Goal: Task Accomplishment & Management: Manage account settings

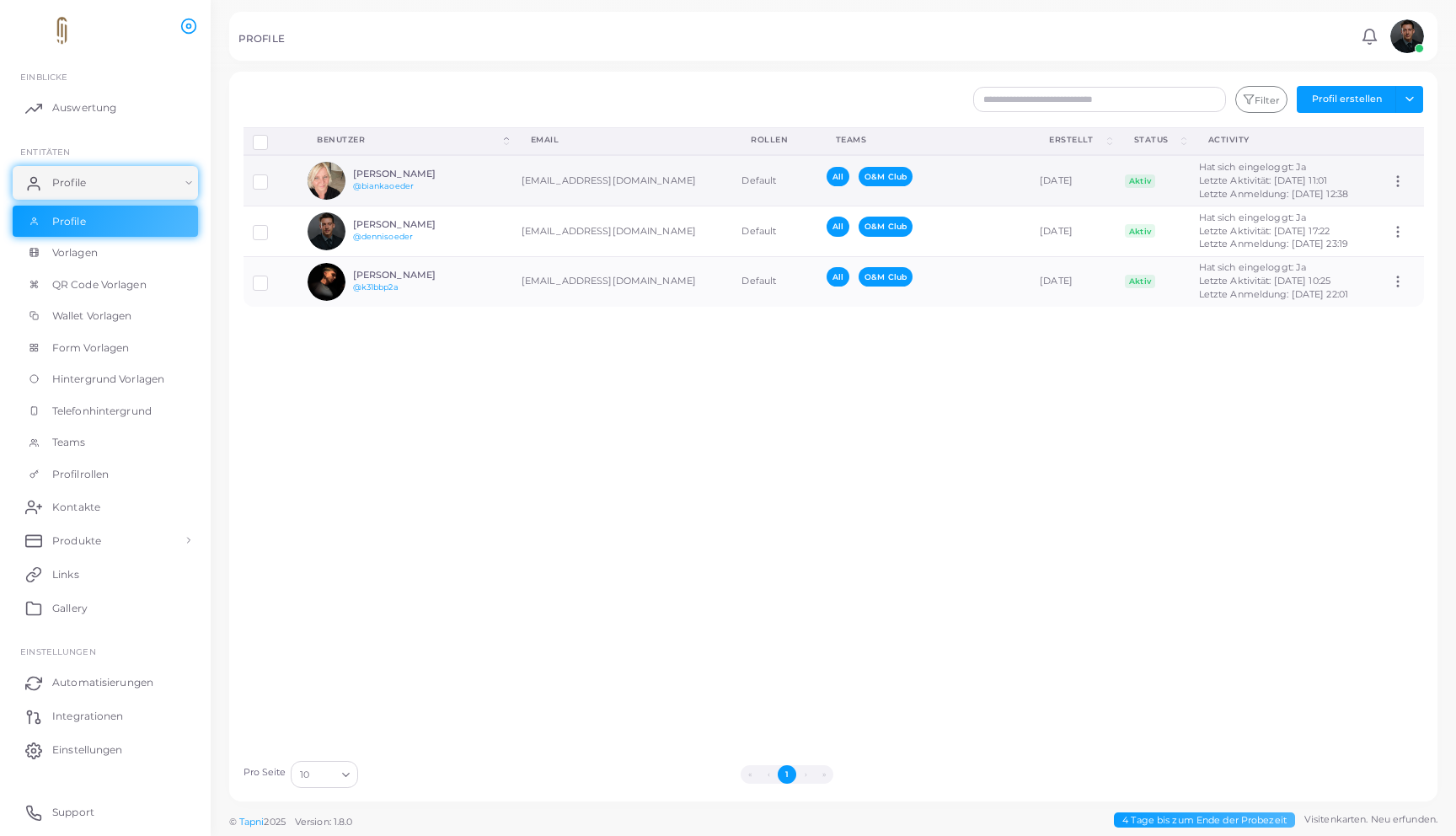
click at [443, 192] on div "[PERSON_NAME] @biankaoeder" at bounding box center [416, 181] width 124 height 25
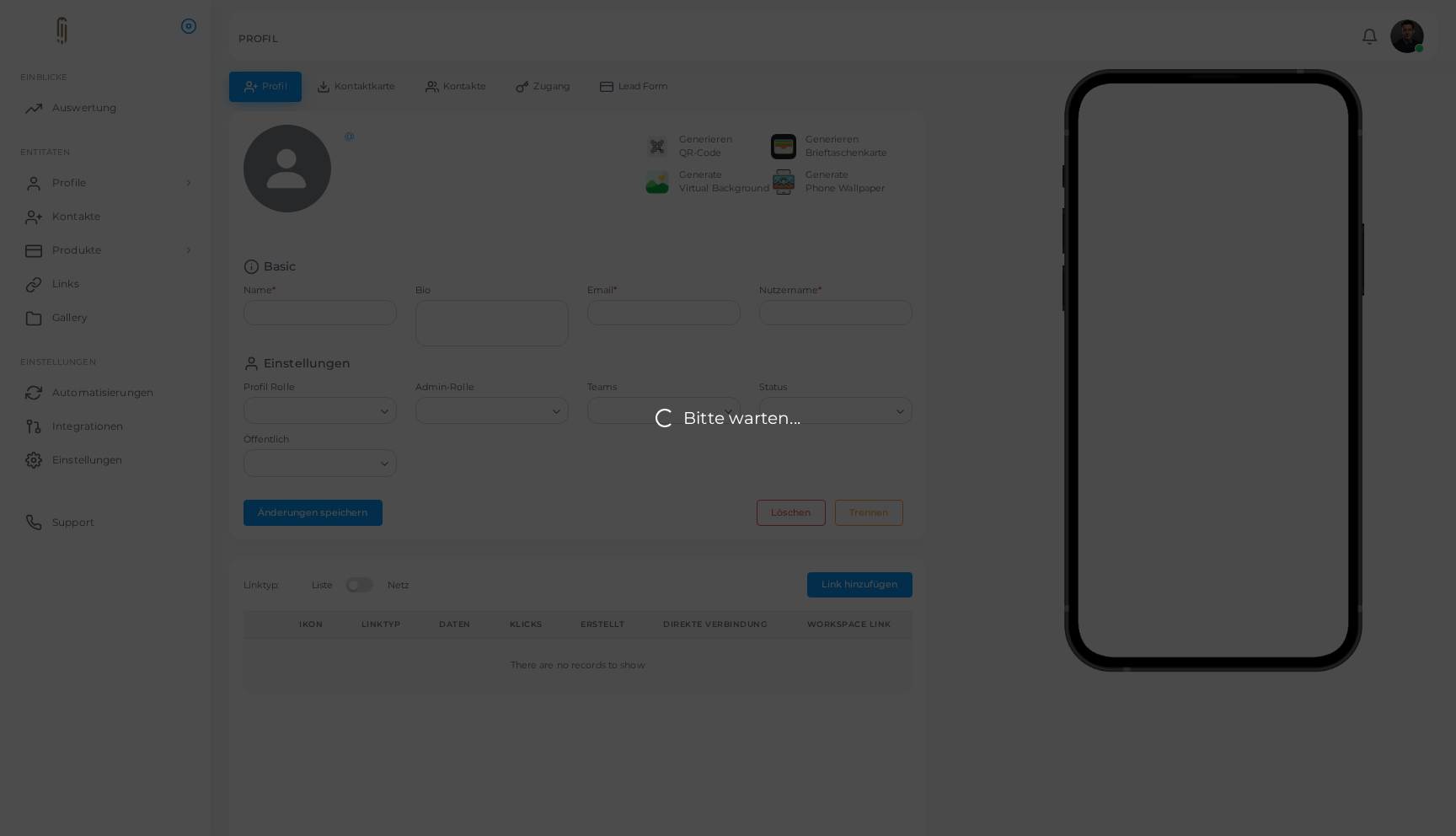
type input "**********"
type textarea "**********"
type input "**********"
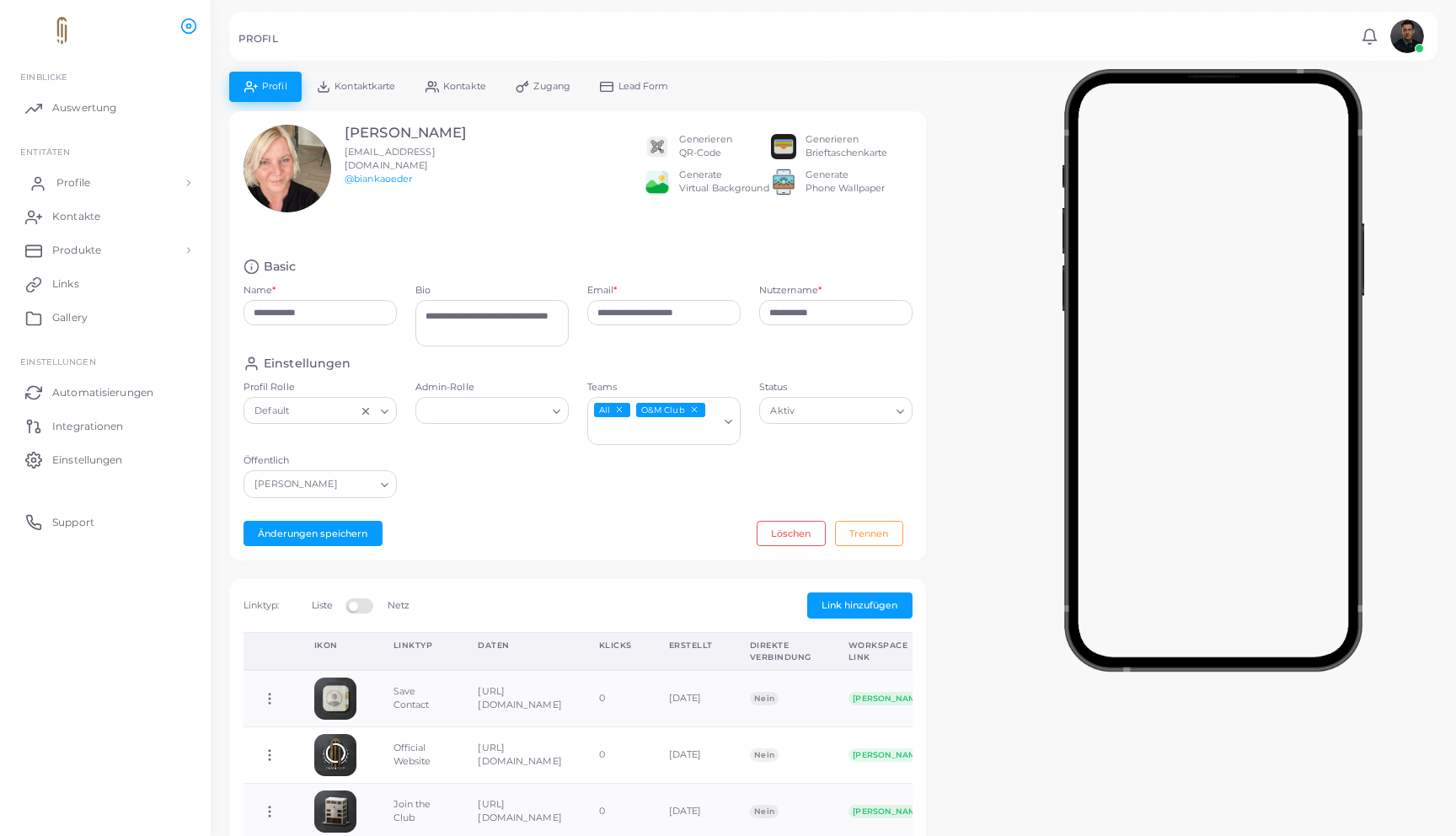
click at [151, 166] on link "Profile" at bounding box center [105, 182] width 185 height 33
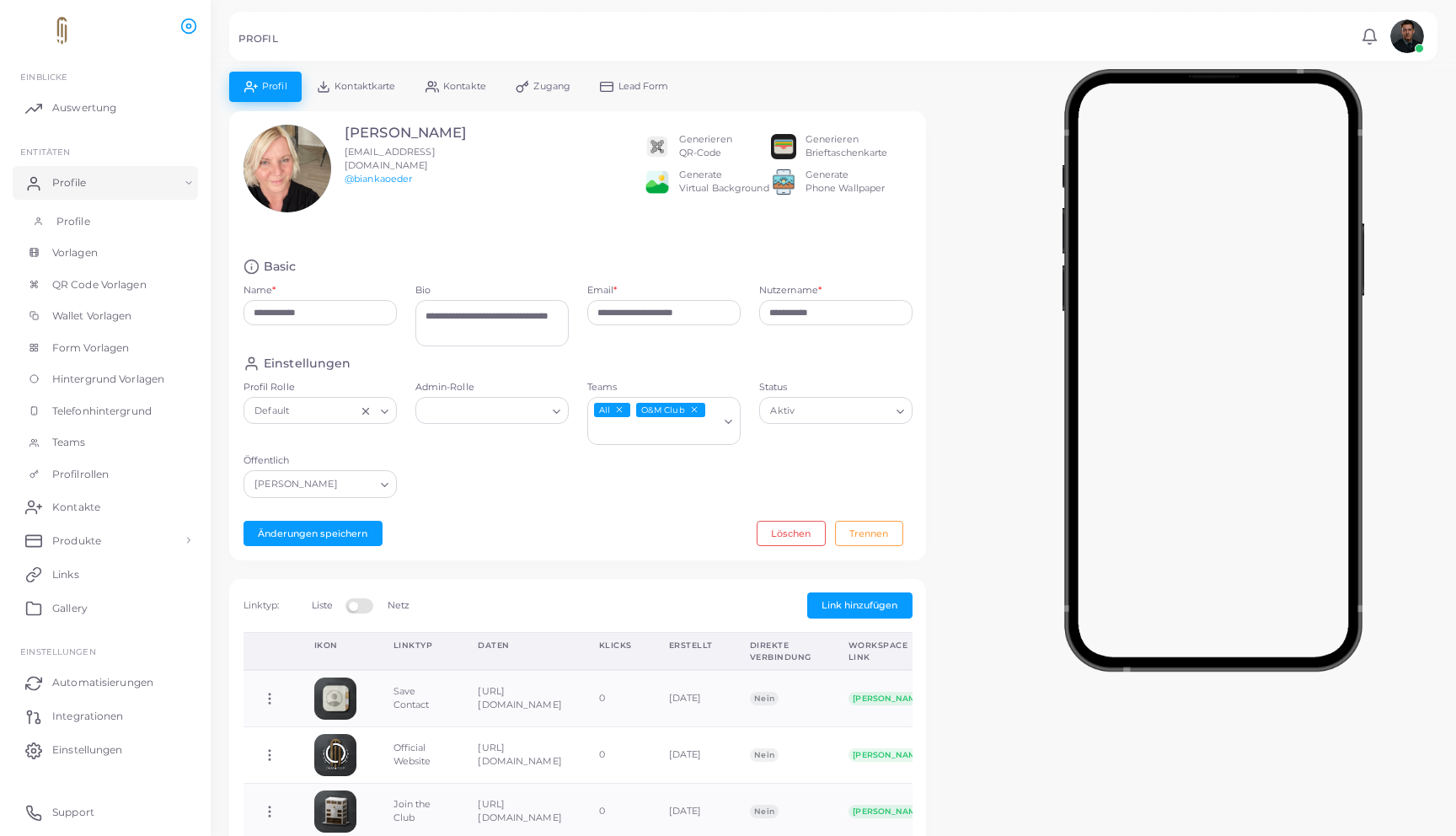
click at [117, 213] on link "Profile" at bounding box center [105, 222] width 185 height 32
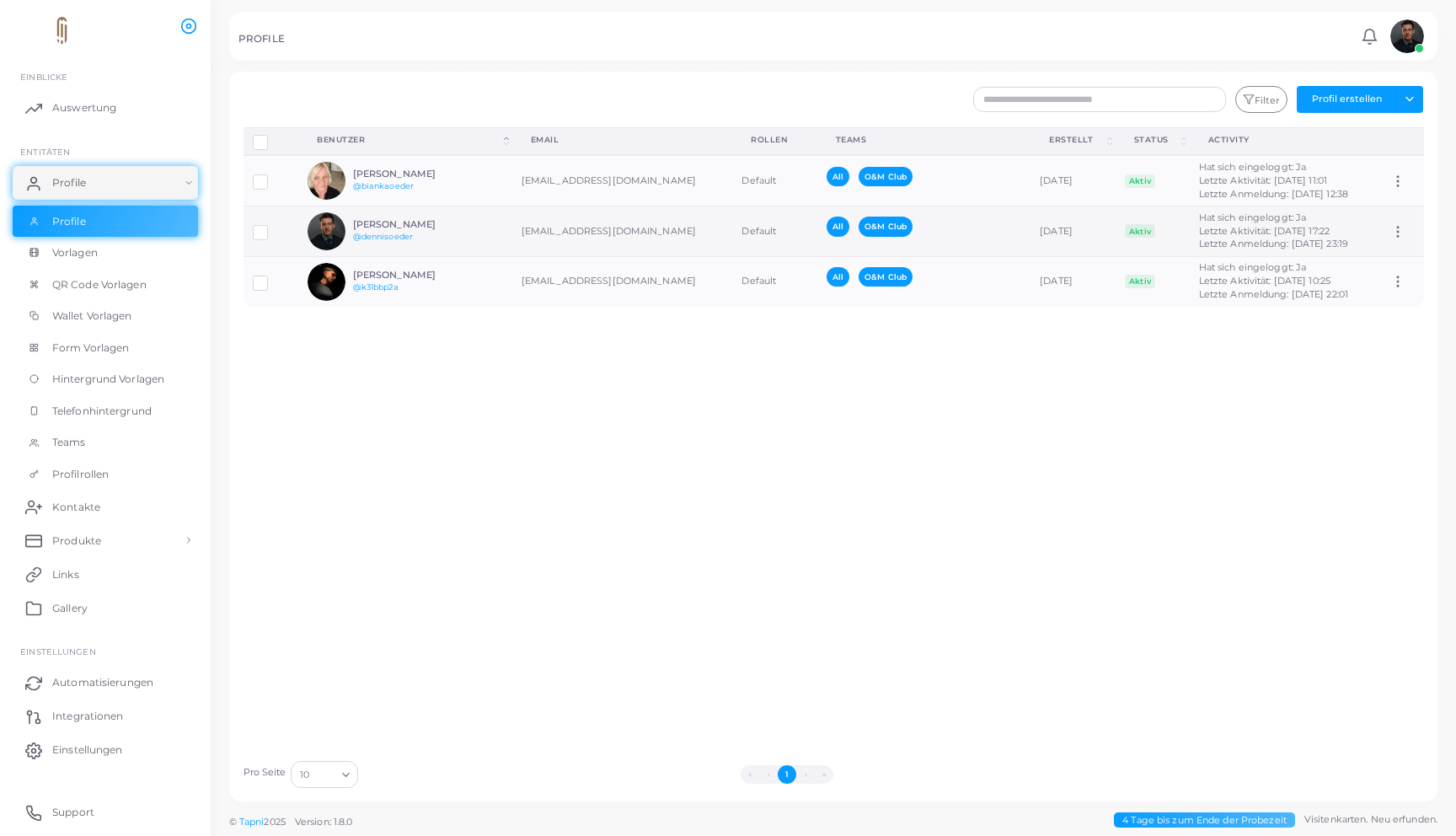
click at [439, 228] on h6 "[PERSON_NAME]" at bounding box center [416, 224] width 124 height 11
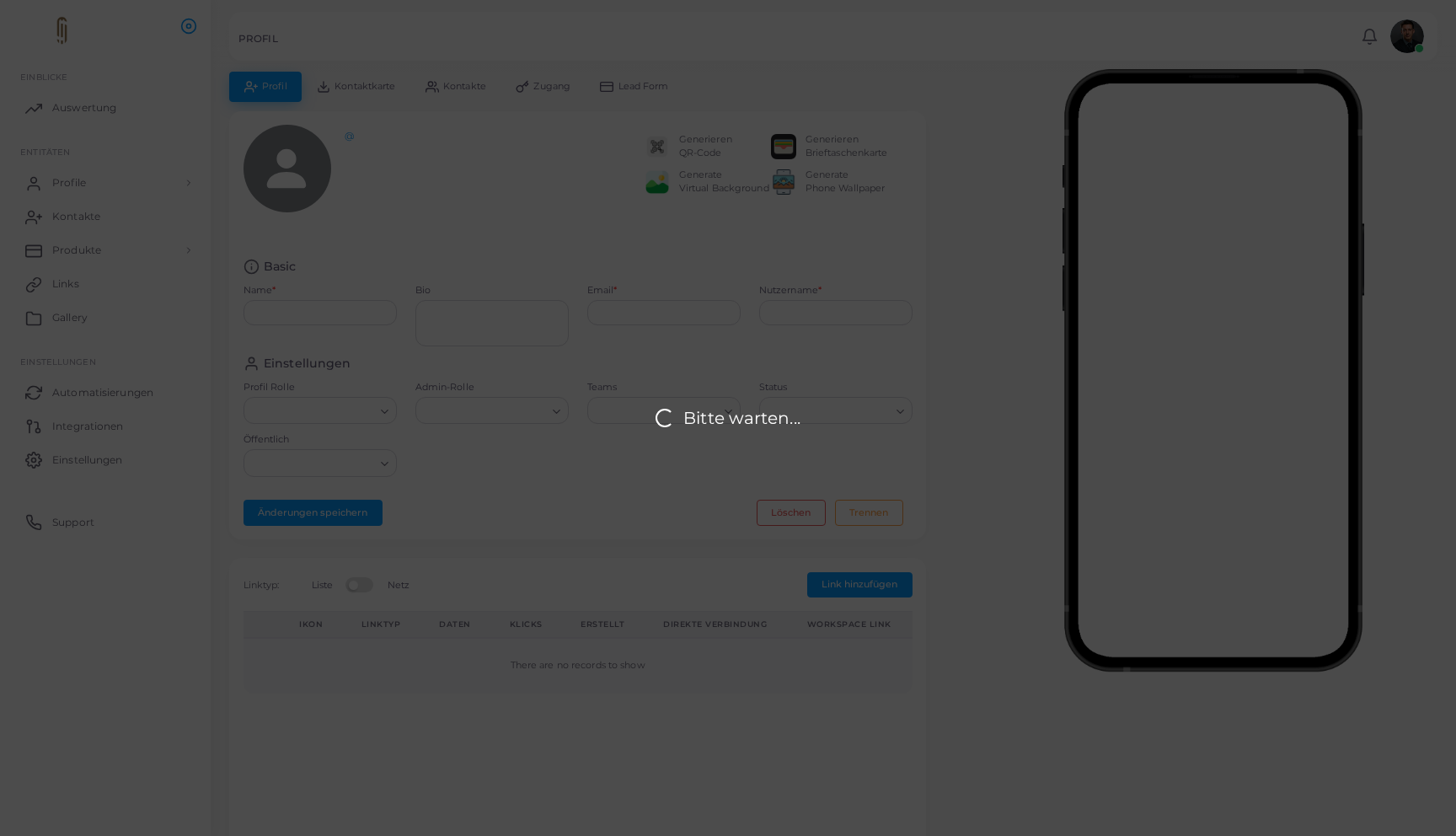
type input "**********"
type textarea "**********"
type input "**********"
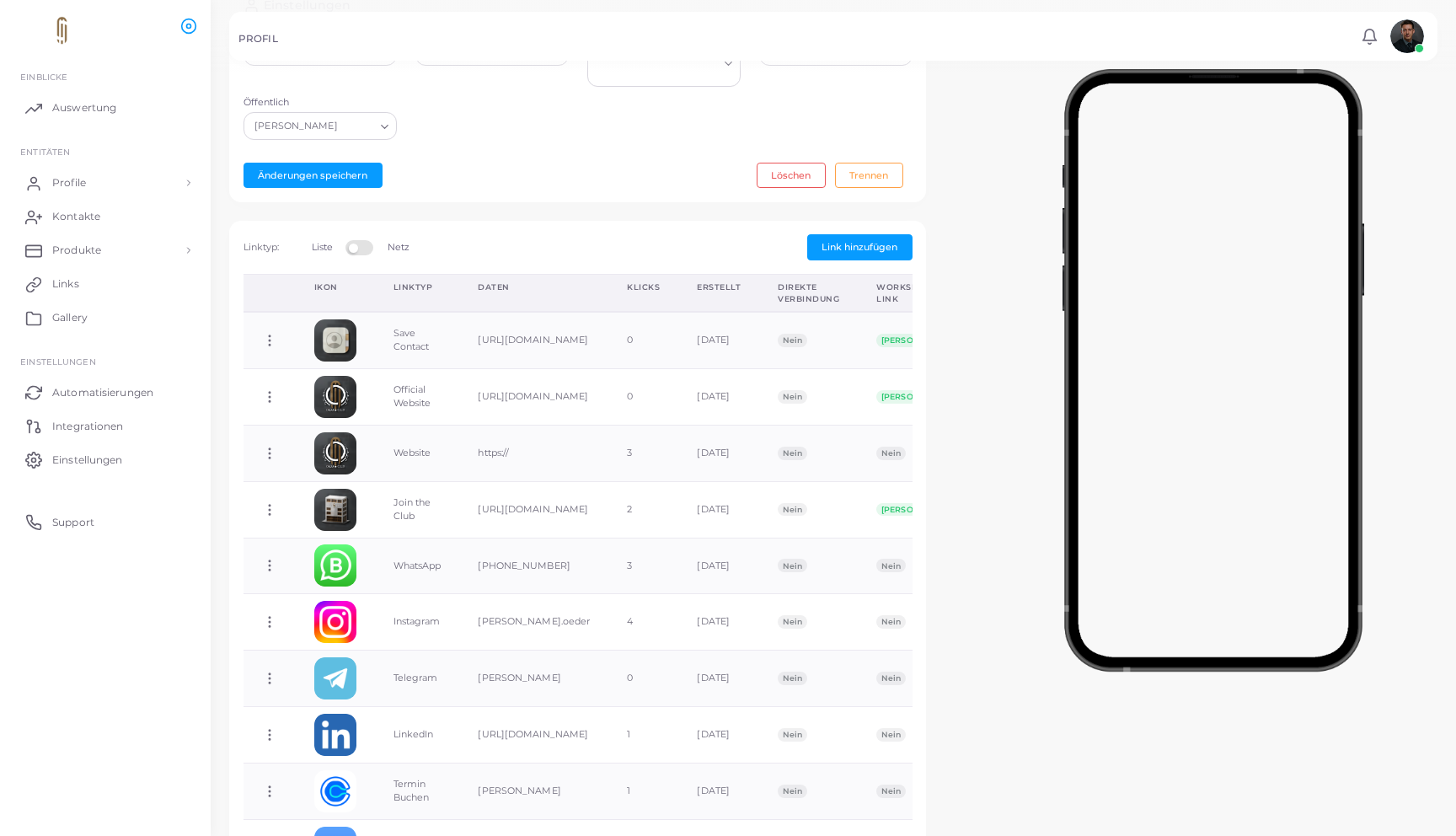
scroll to position [362, 0]
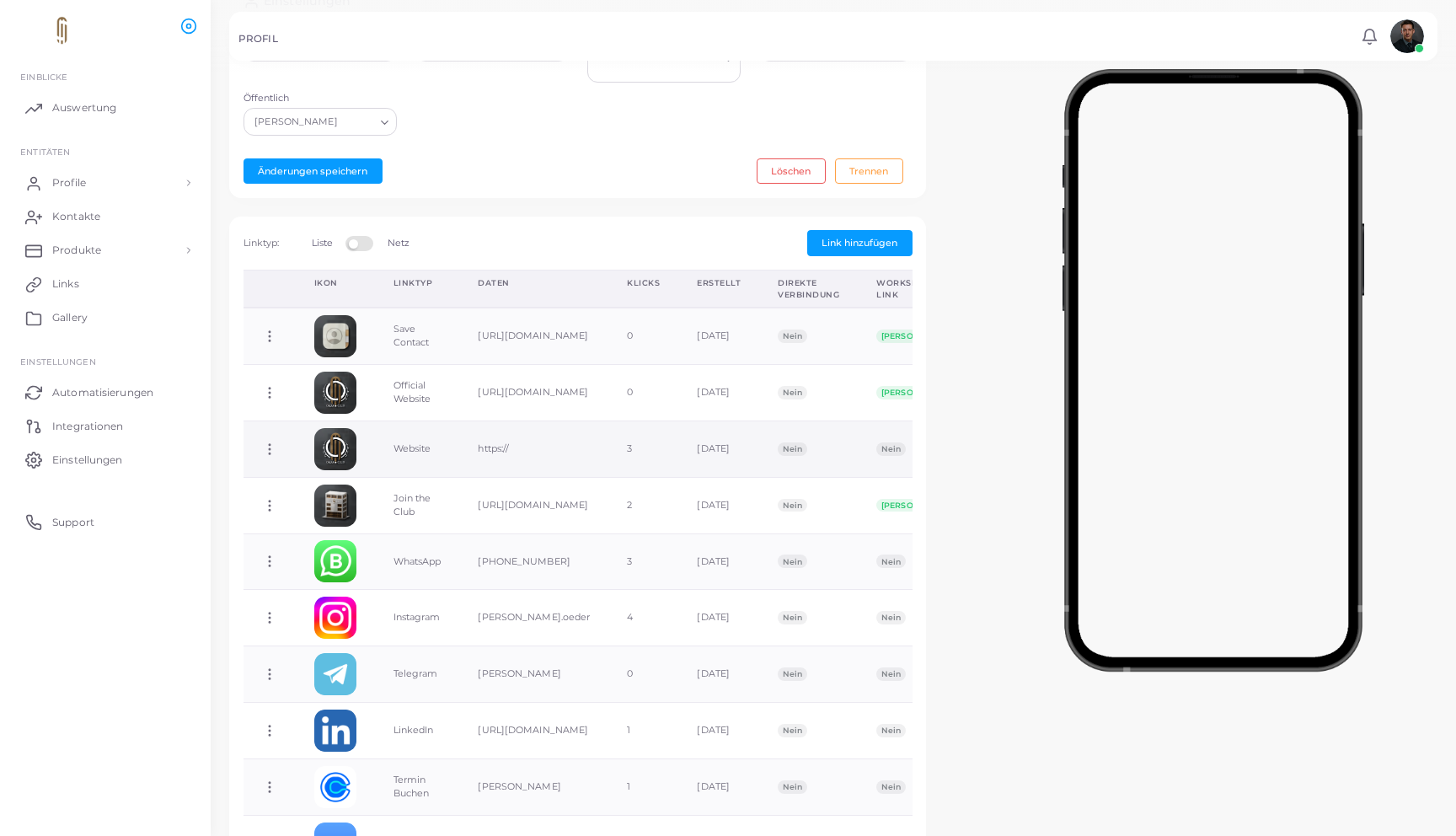
click at [268, 448] on circle at bounding box center [269, 449] width 2 height 2
click at [360, 515] on span "Link löschen" at bounding box center [332, 515] width 58 height 13
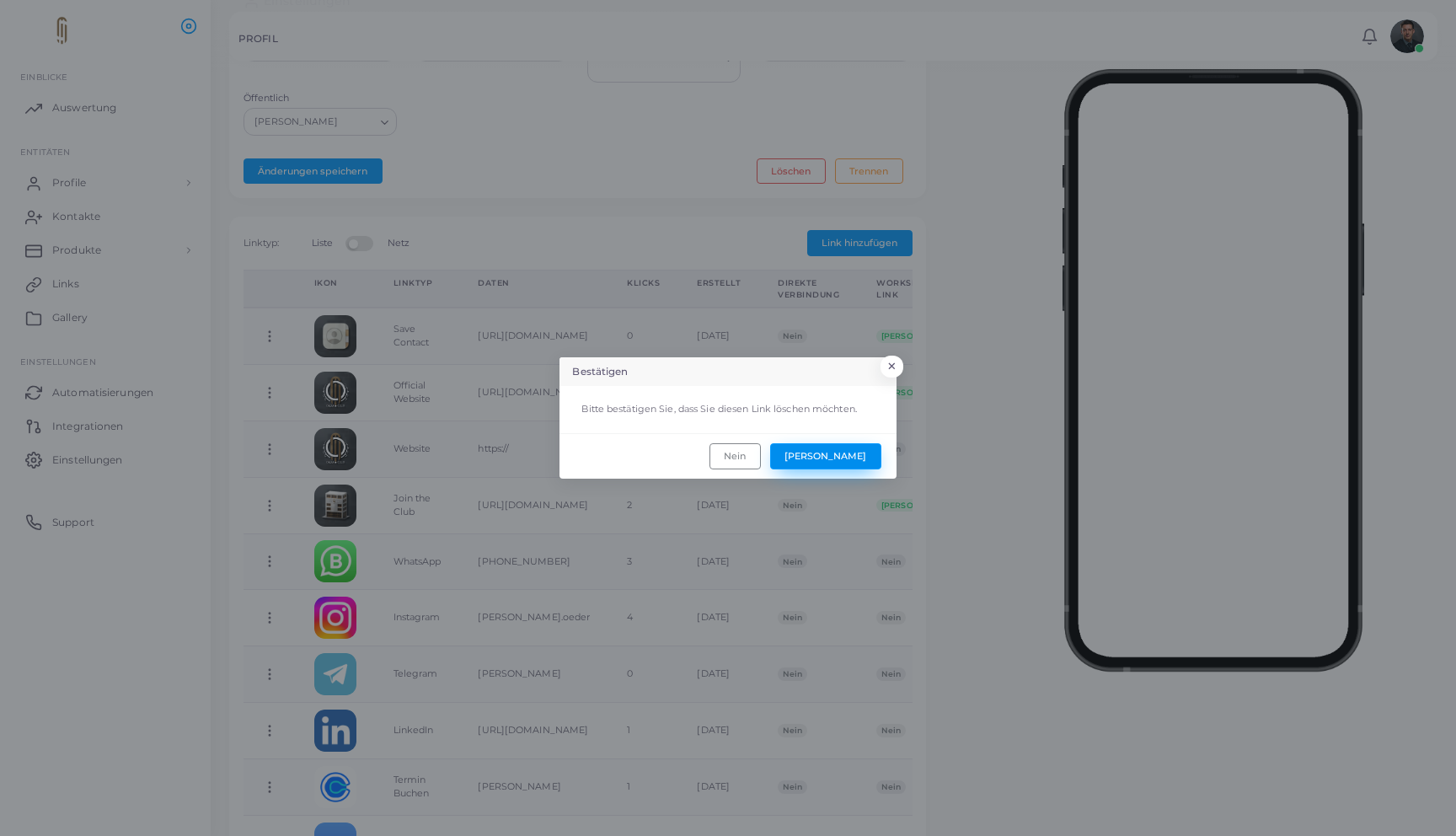
click at [844, 461] on button "[PERSON_NAME]" at bounding box center [825, 456] width 111 height 25
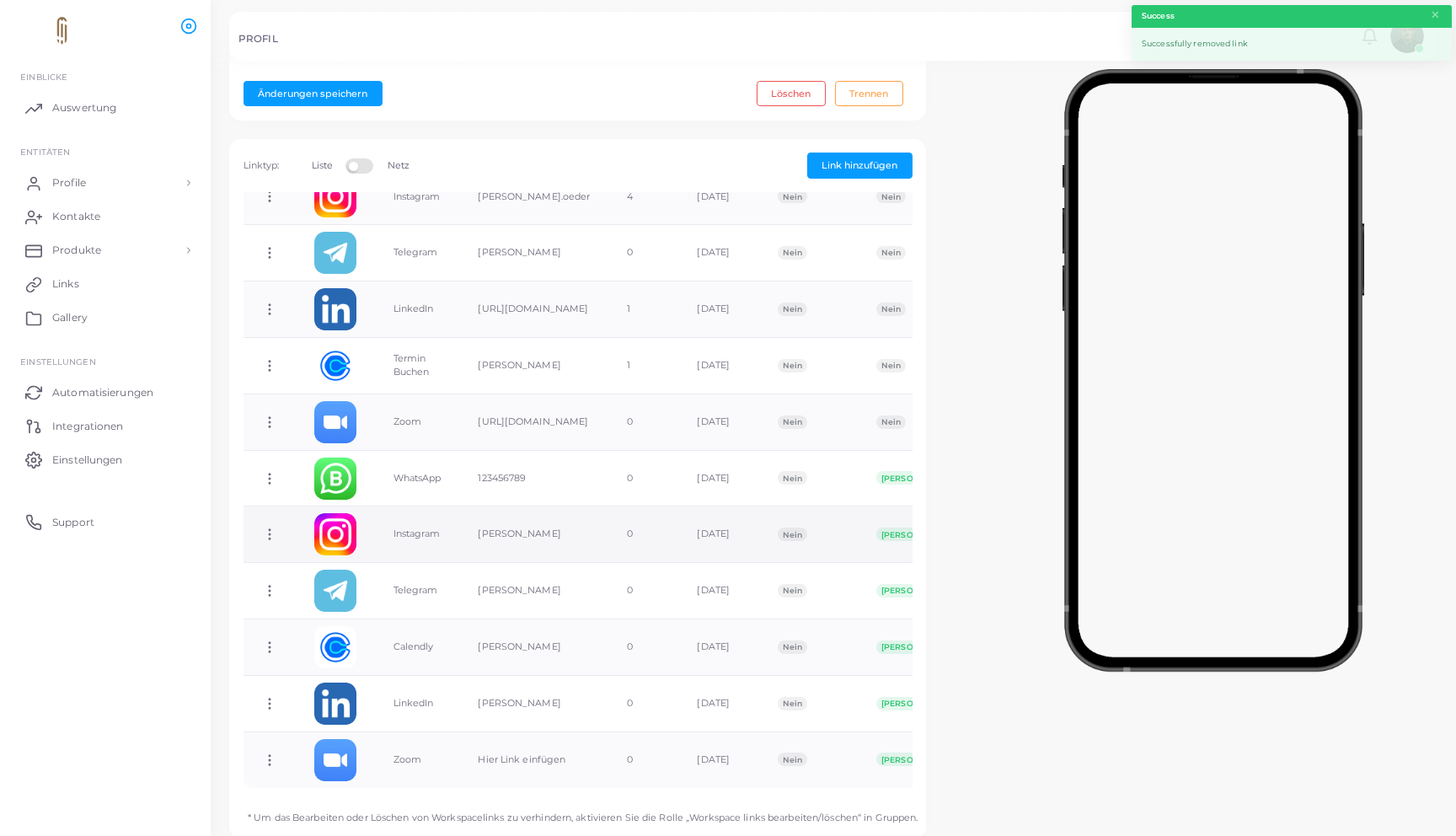
scroll to position [446, 0]
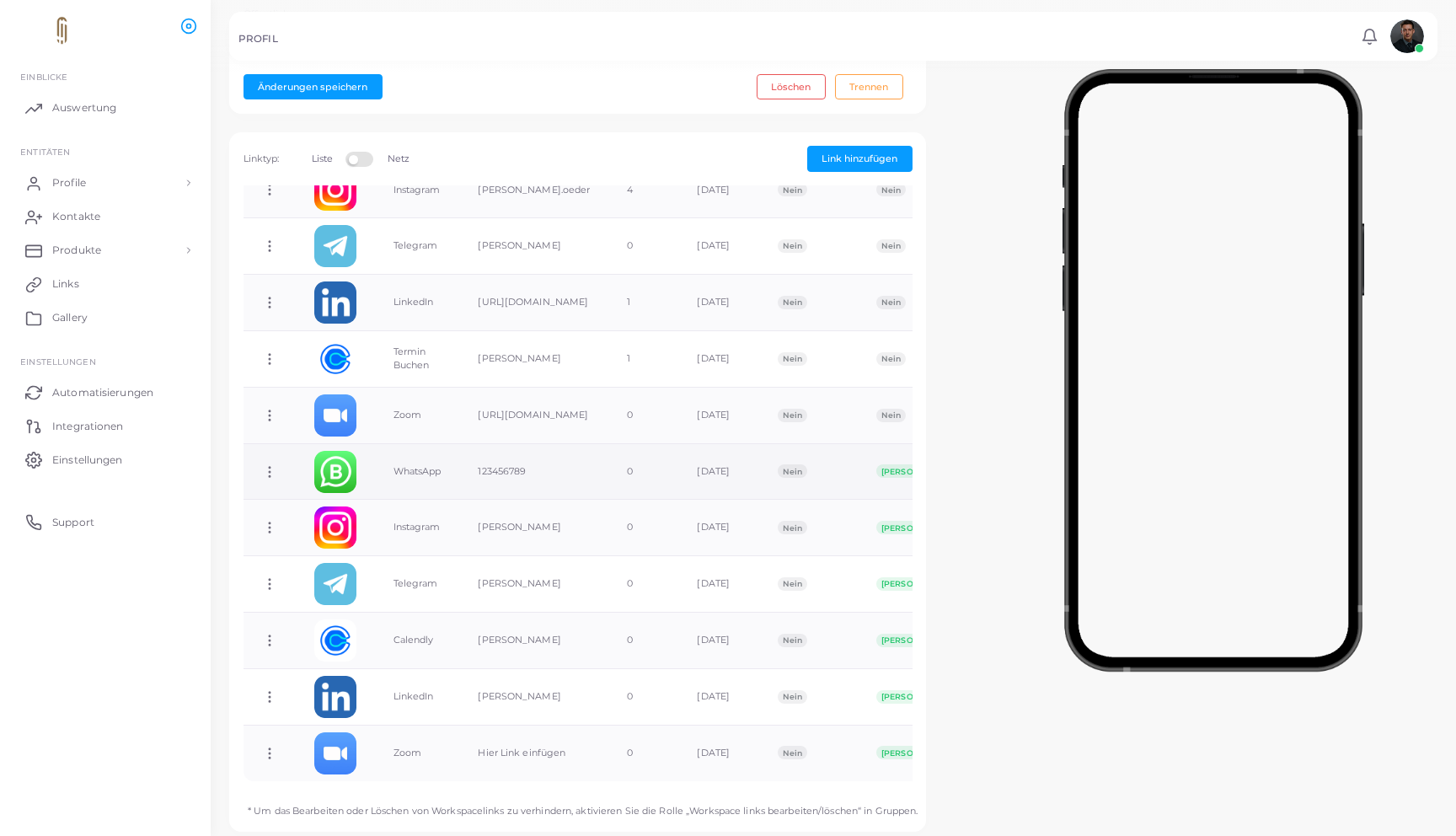
click at [264, 472] on icon at bounding box center [269, 472] width 15 height 15
click at [317, 542] on span "Link löschen" at bounding box center [328, 538] width 58 height 13
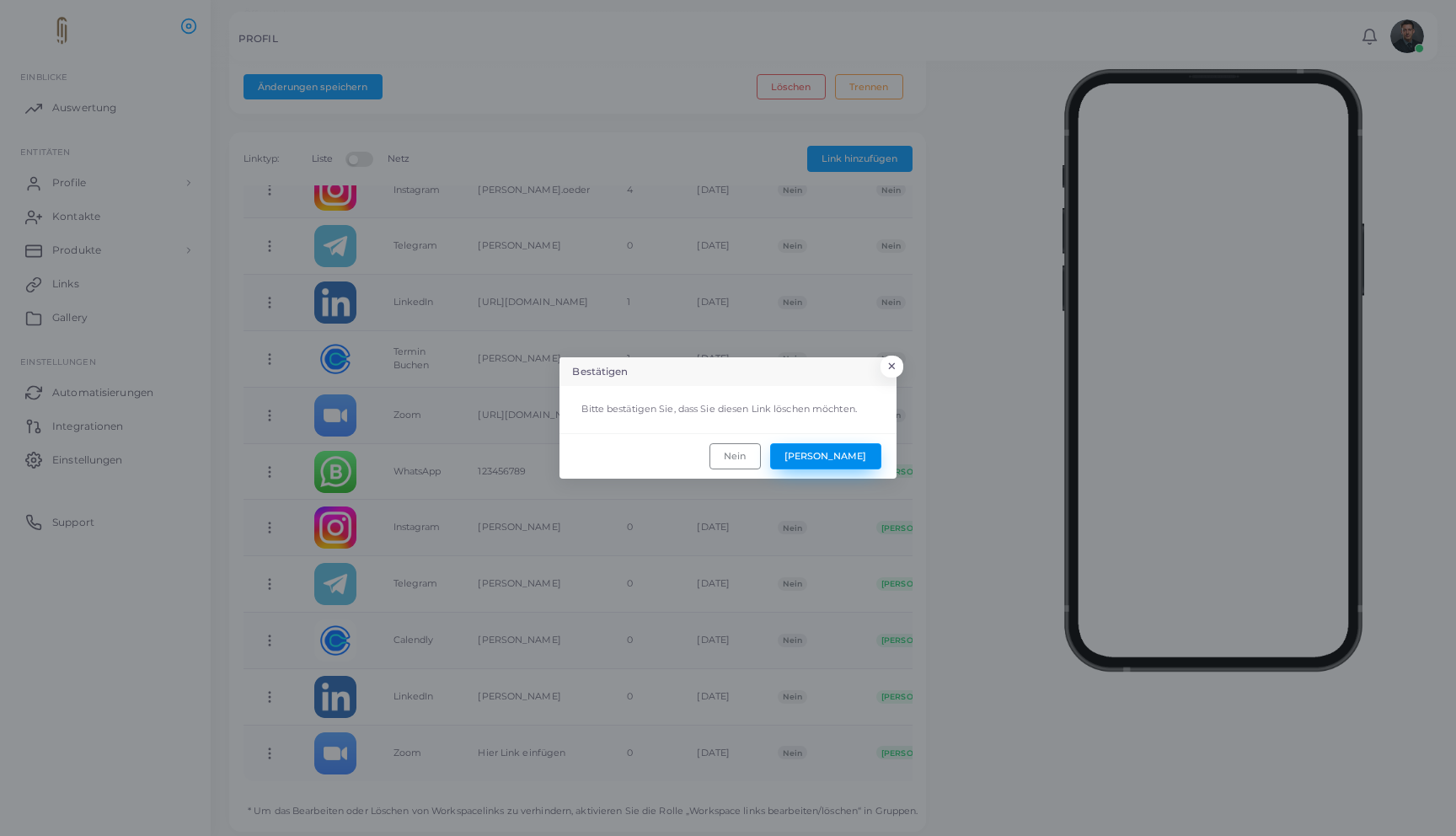
click at [846, 463] on button "[PERSON_NAME]" at bounding box center [825, 456] width 111 height 25
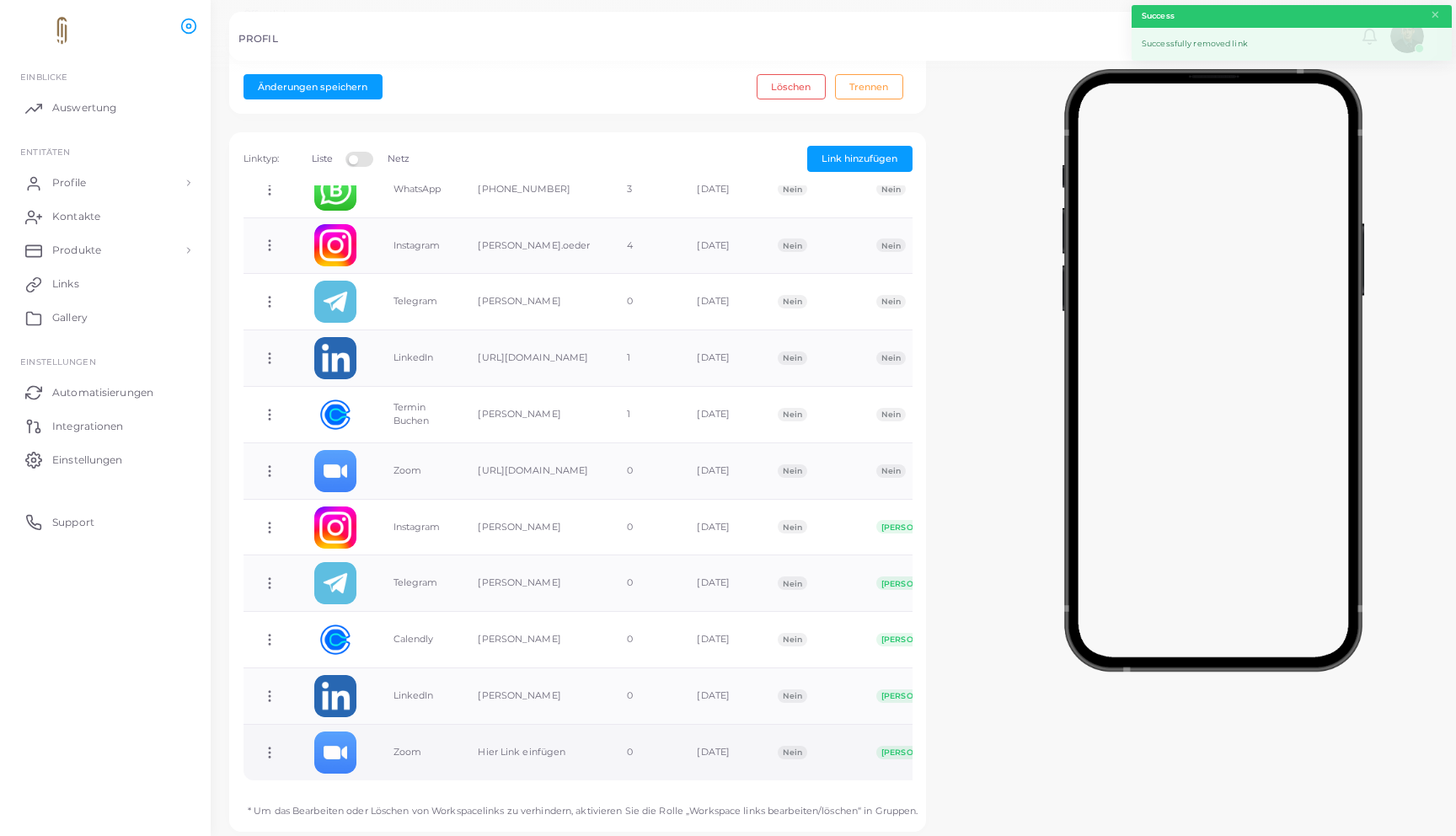
click at [270, 754] on icon at bounding box center [269, 753] width 15 height 15
click at [368, 762] on link "Link löschen" at bounding box center [348, 771] width 153 height 23
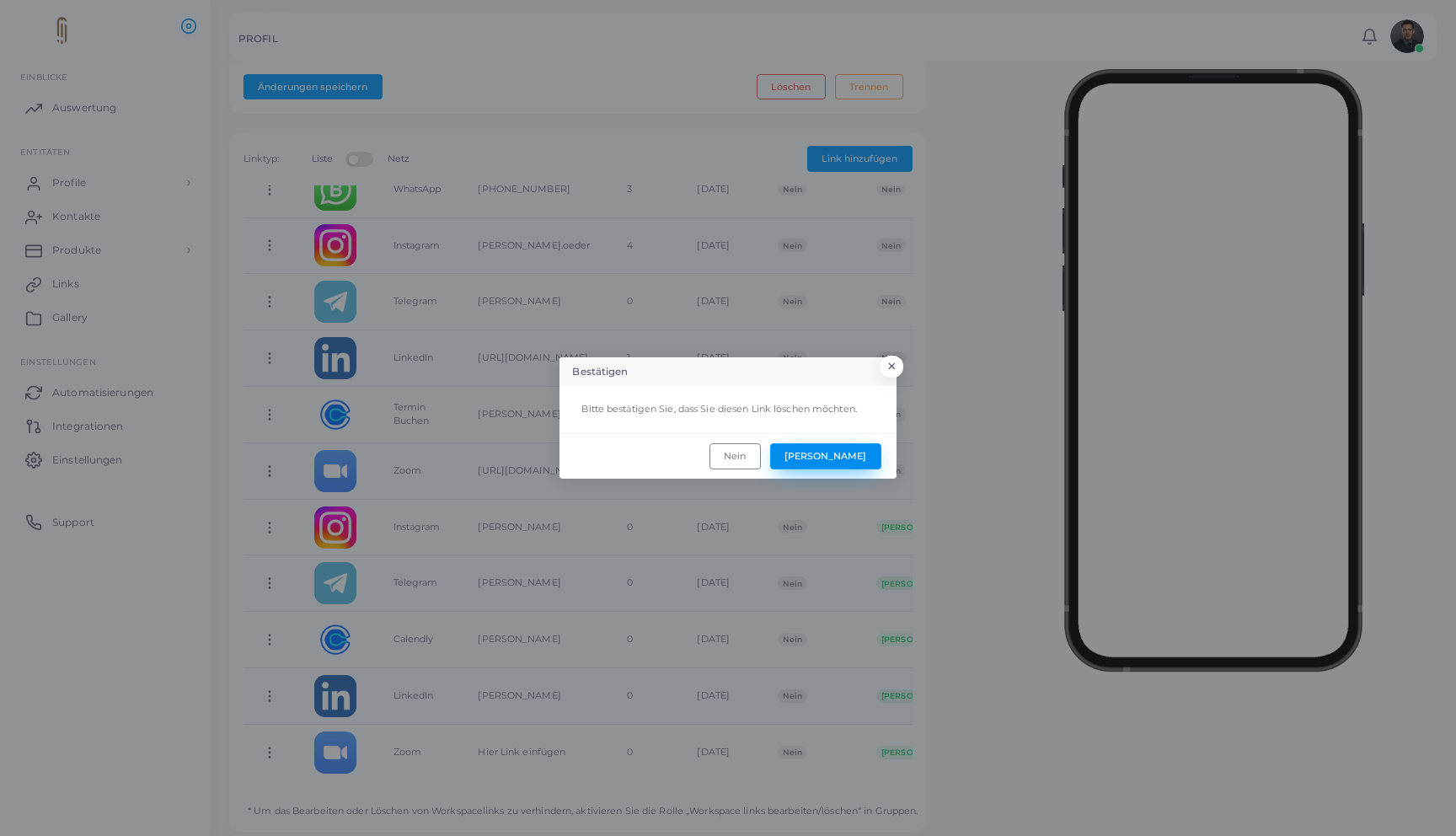
click at [864, 458] on button "[PERSON_NAME]" at bounding box center [825, 456] width 111 height 25
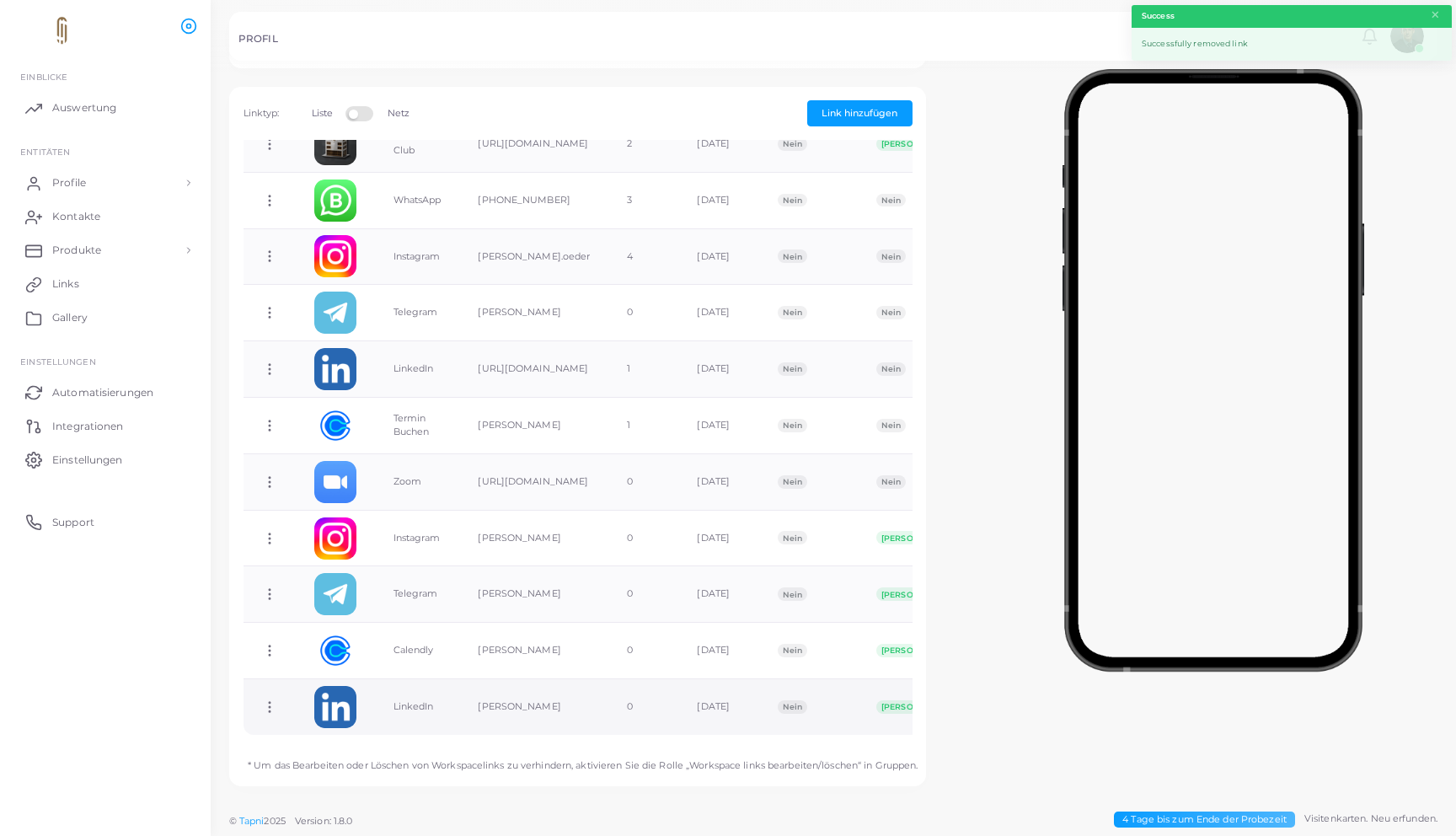
scroll to position [505, 0]
click at [280, 698] on td "Link kopieren Link bearbeiten Link löschen Direktlink umschalten" at bounding box center [269, 707] width 53 height 55
click at [275, 699] on icon at bounding box center [269, 707] width 15 height 15
click at [341, 753] on span "Link löschen" at bounding box center [339, 760] width 58 height 13
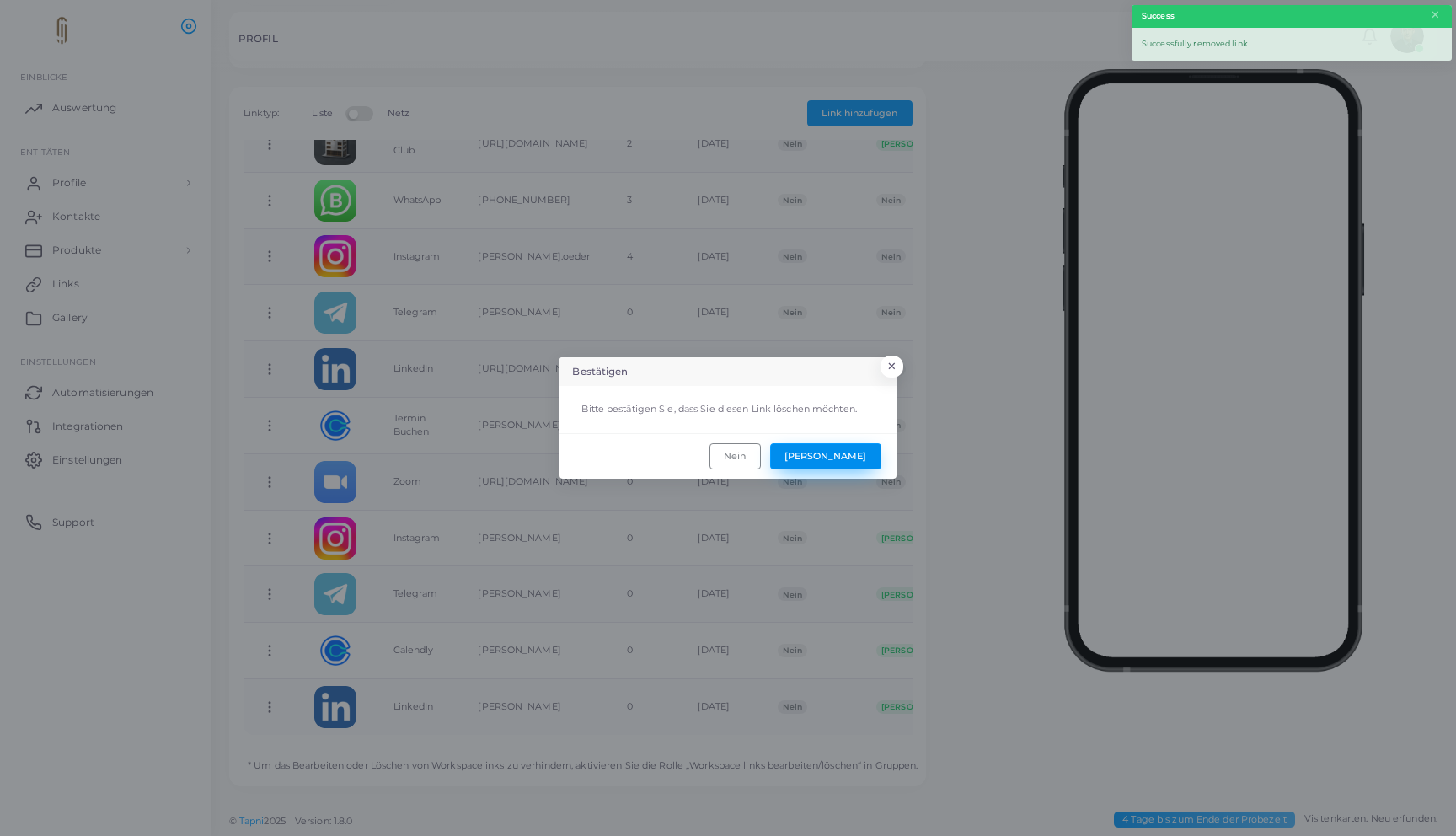
click at [858, 456] on button "[PERSON_NAME]" at bounding box center [825, 456] width 111 height 25
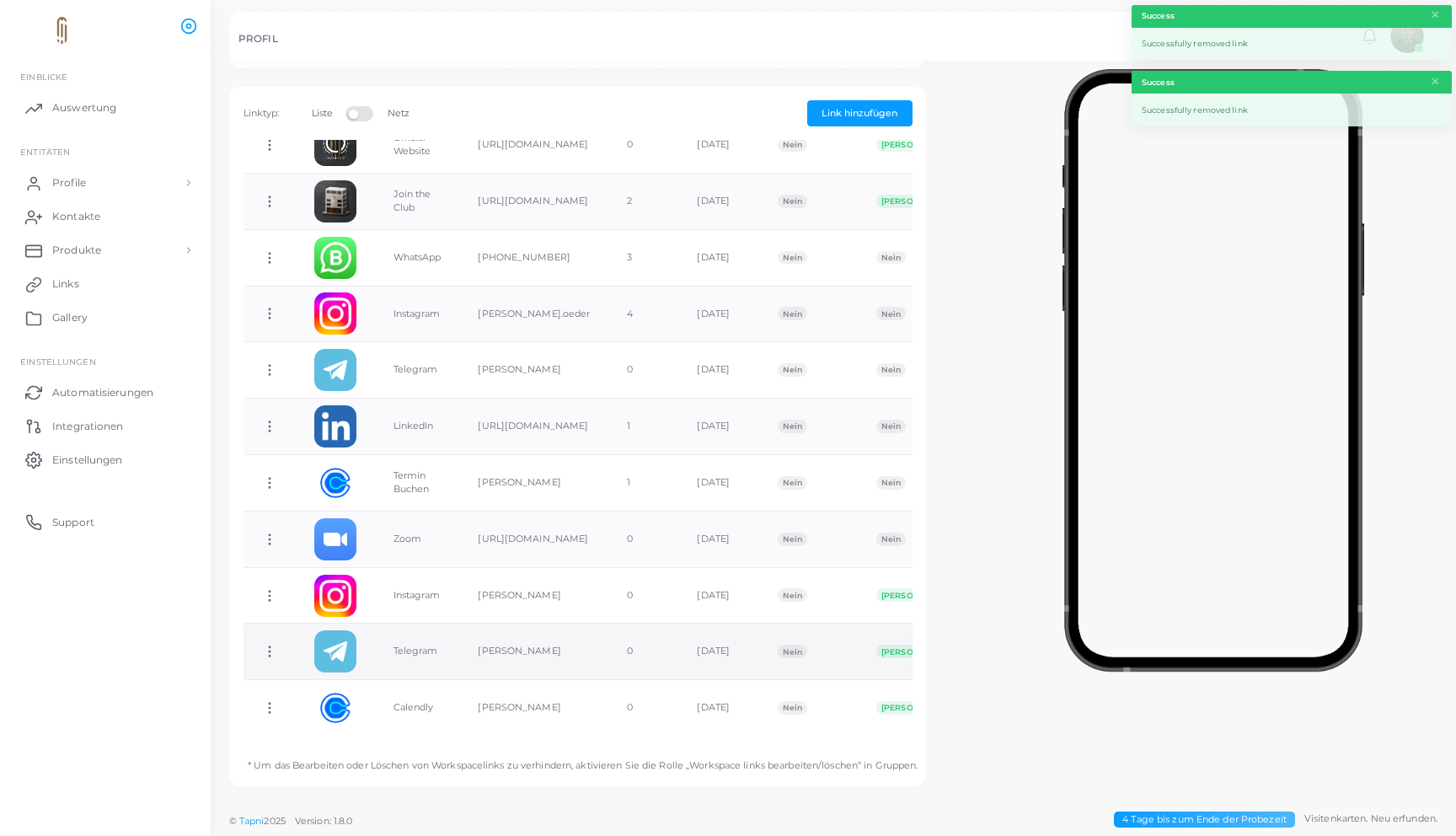
scroll to position [118, 0]
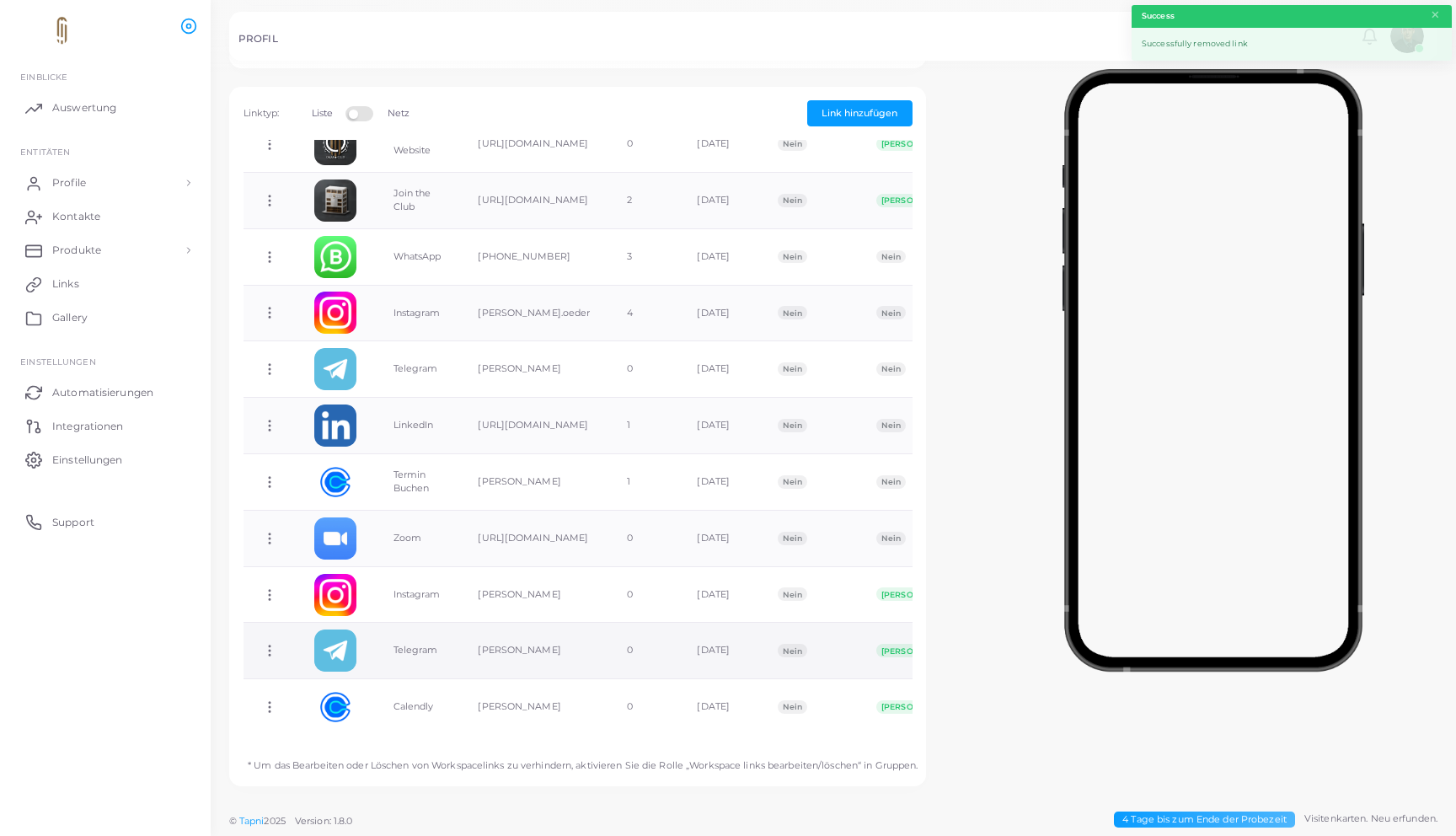
click at [269, 651] on circle at bounding box center [269, 652] width 2 height 2
click at [359, 694] on link "Link löschen" at bounding box center [347, 703] width 153 height 23
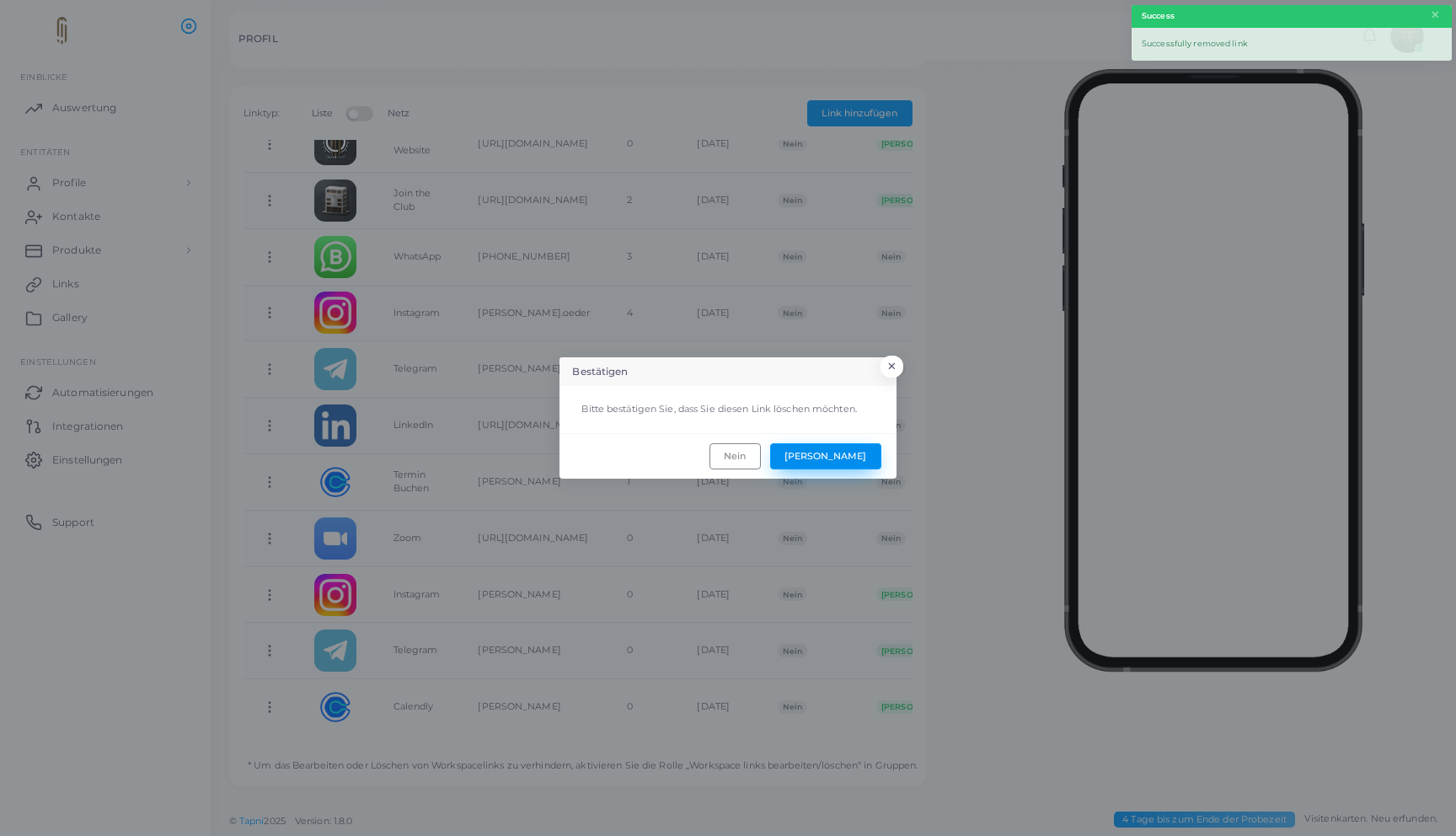
click at [848, 458] on button "[PERSON_NAME]" at bounding box center [825, 456] width 111 height 25
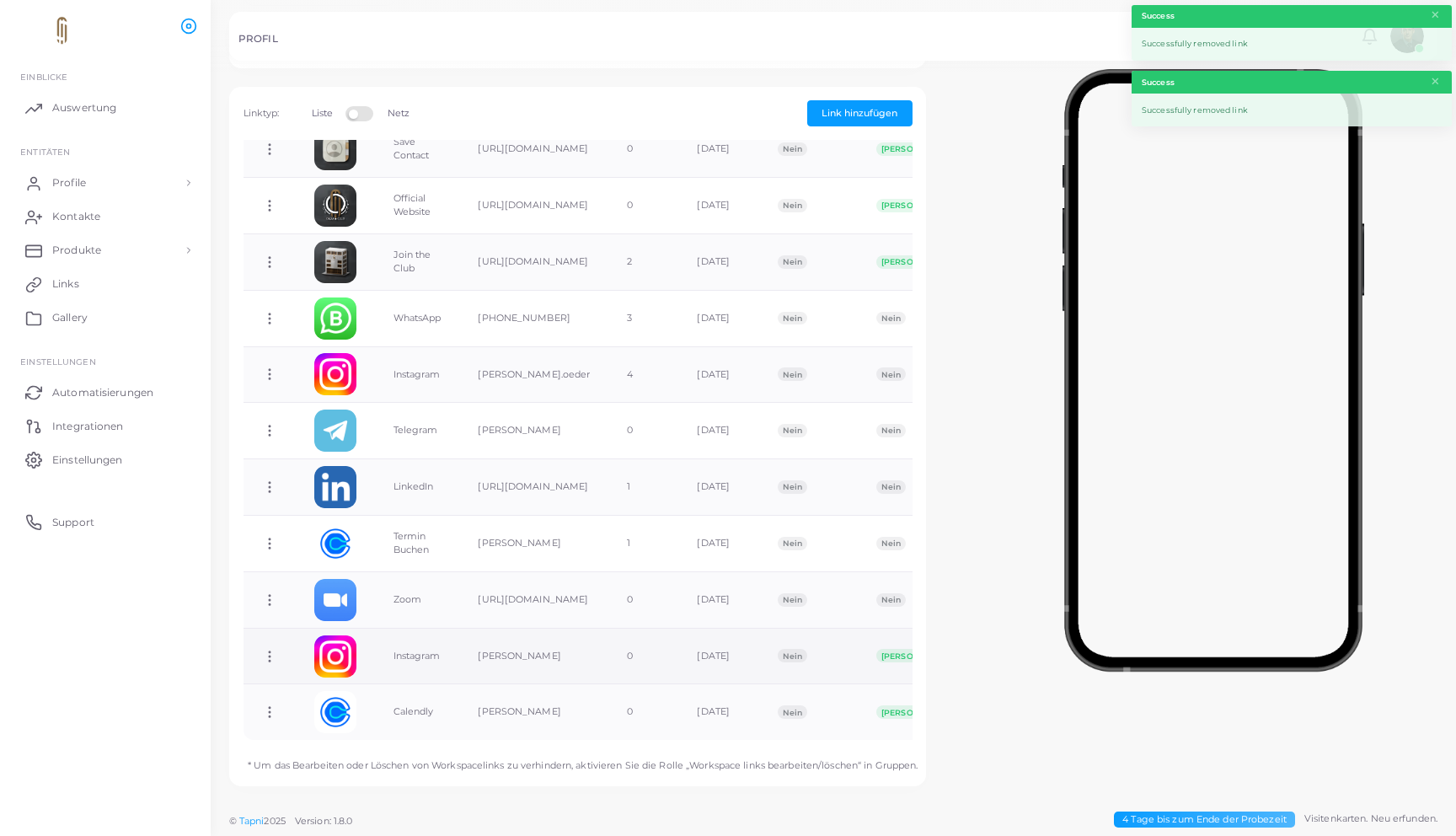
scroll to position [62, 0]
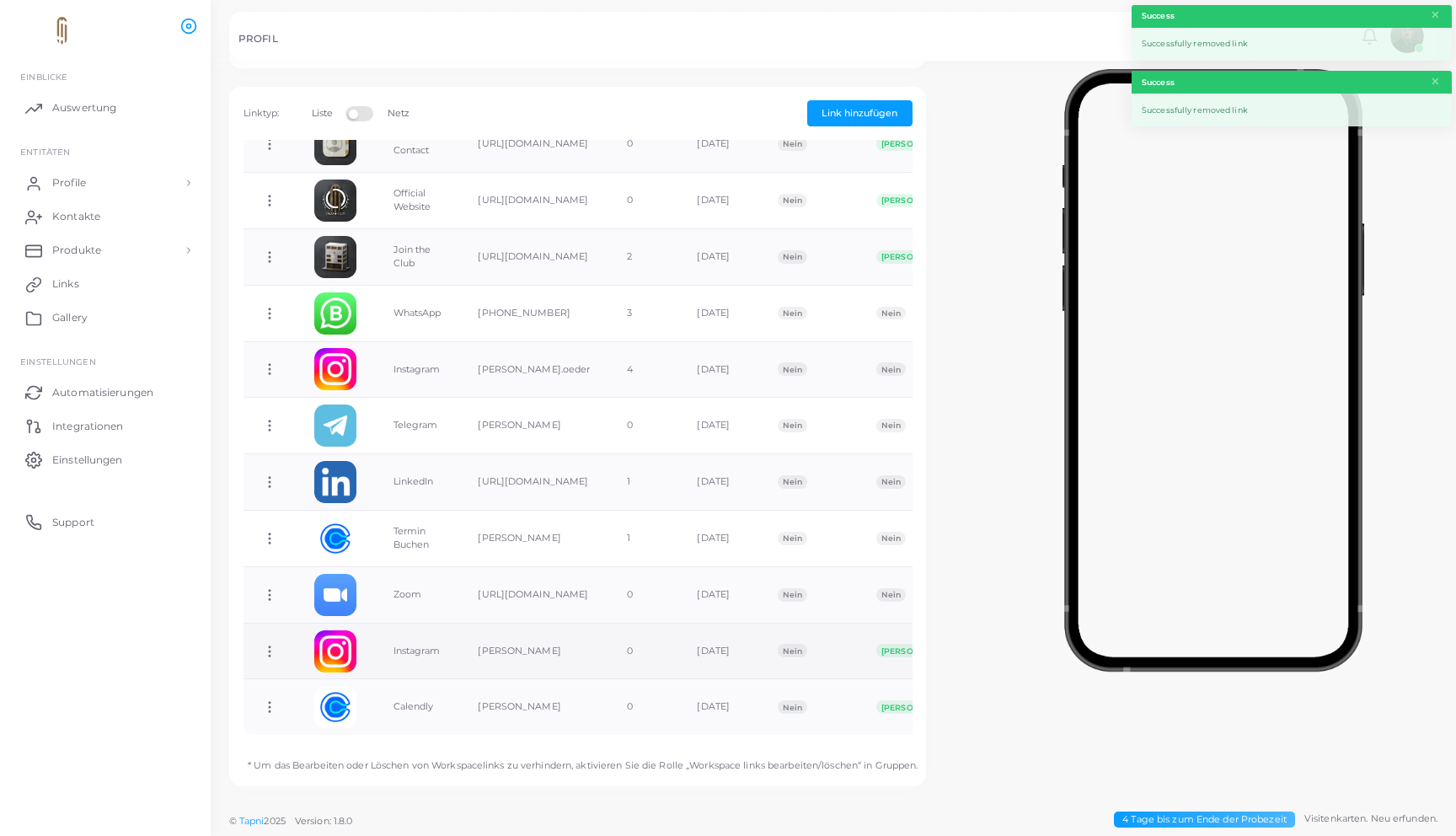
drag, startPoint x: 263, startPoint y: 632, endPoint x: 282, endPoint y: 631, distance: 19.0
click at [263, 644] on icon at bounding box center [269, 652] width 15 height 15
click at [366, 690] on link "Link löschen" at bounding box center [340, 699] width 153 height 23
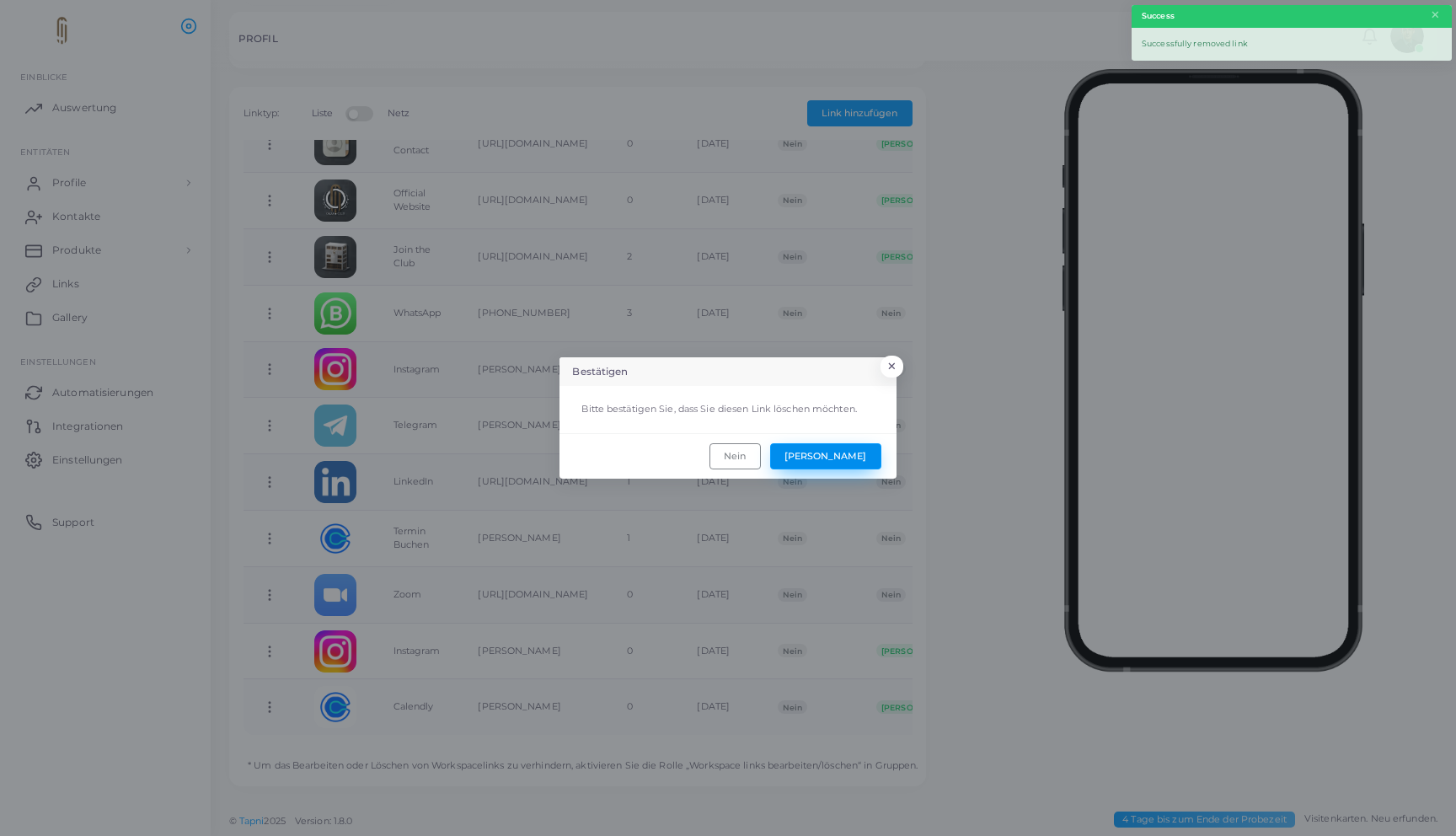
click at [843, 448] on button "[PERSON_NAME]" at bounding box center [825, 456] width 111 height 25
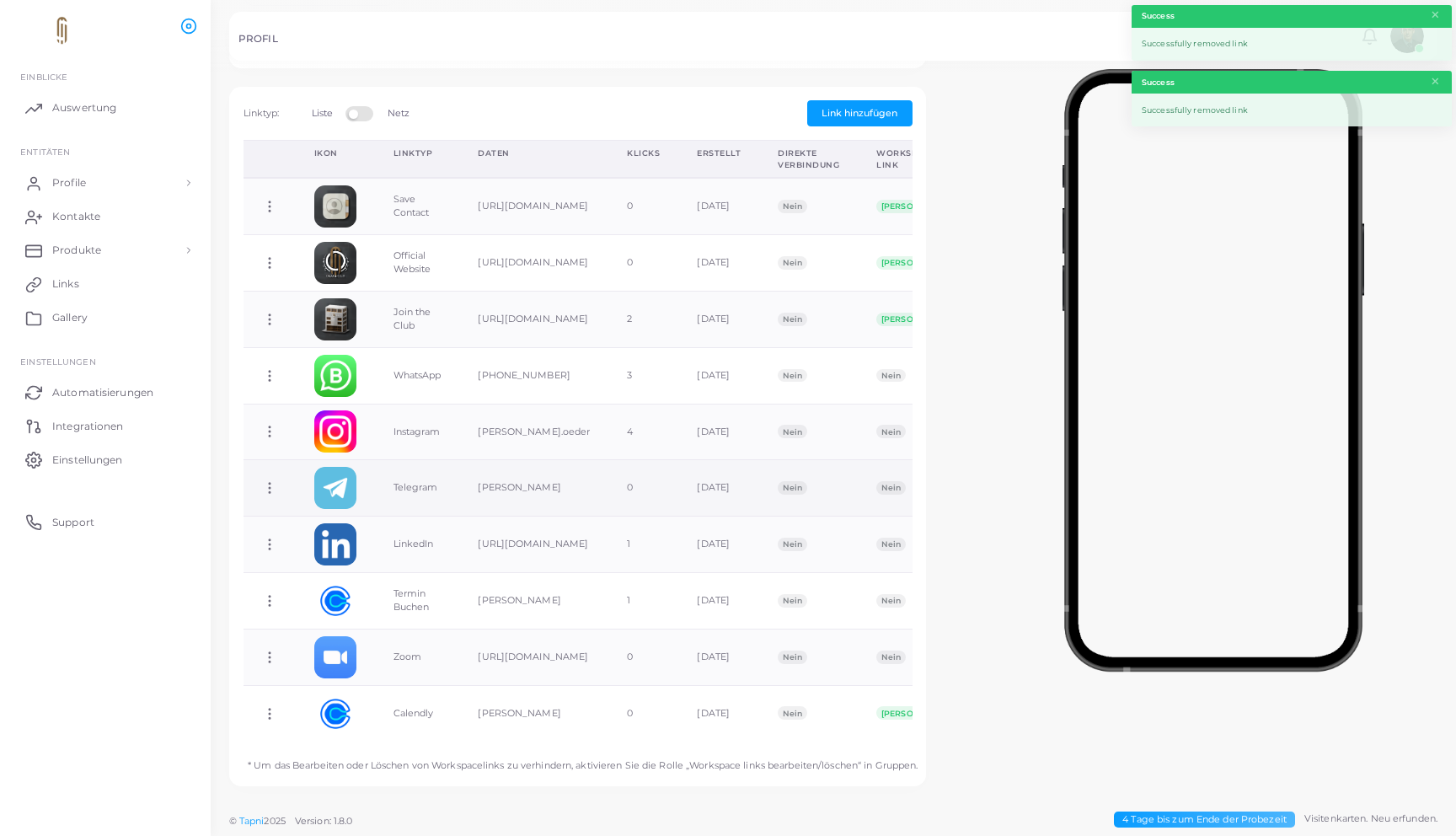
scroll to position [6, 0]
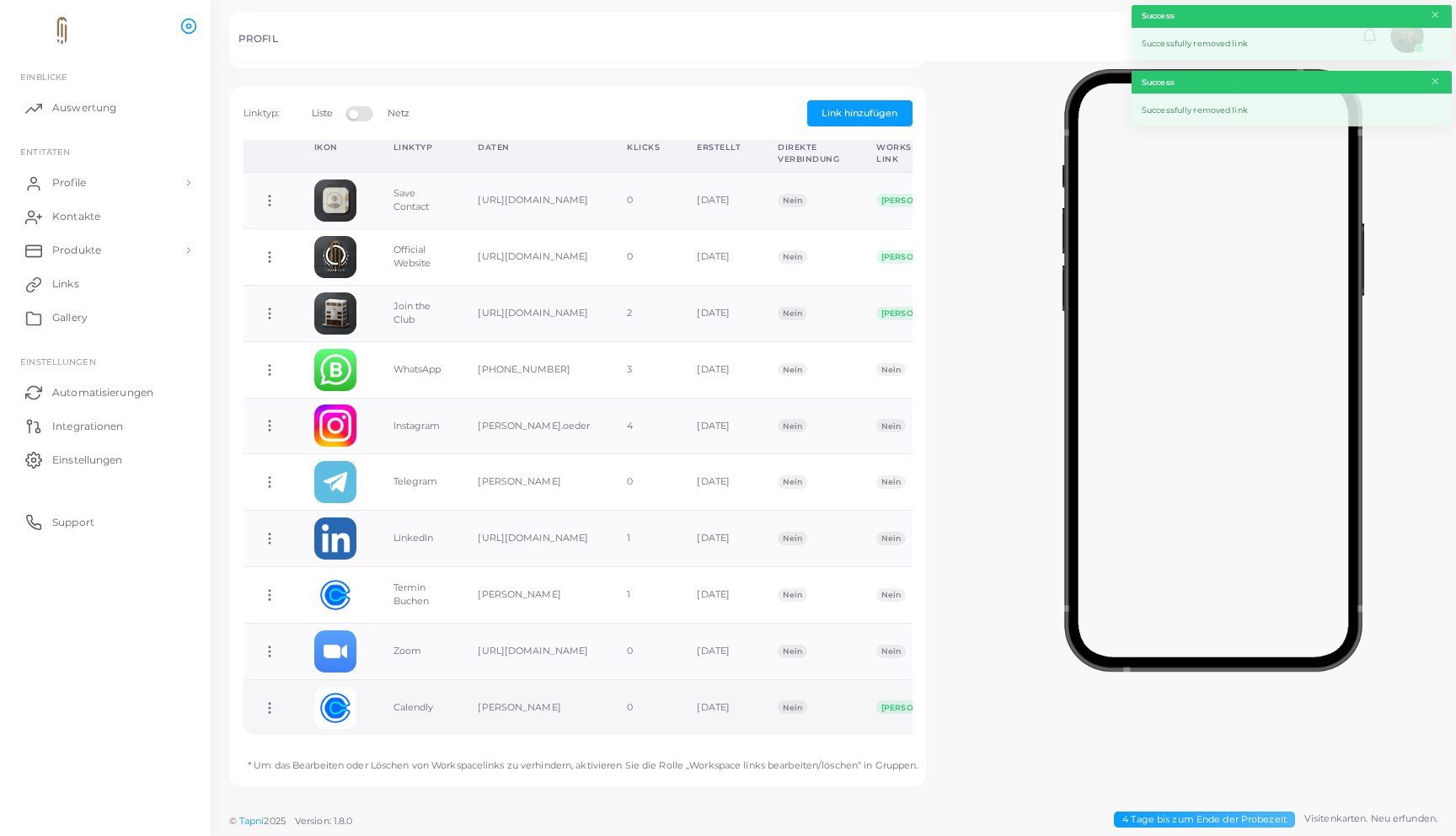
click at [254, 696] on td "Link kopieren Link bearbeiten Link löschen Direktlink umschalten" at bounding box center [269, 707] width 53 height 55
click at [268, 700] on icon at bounding box center [269, 708] width 15 height 15
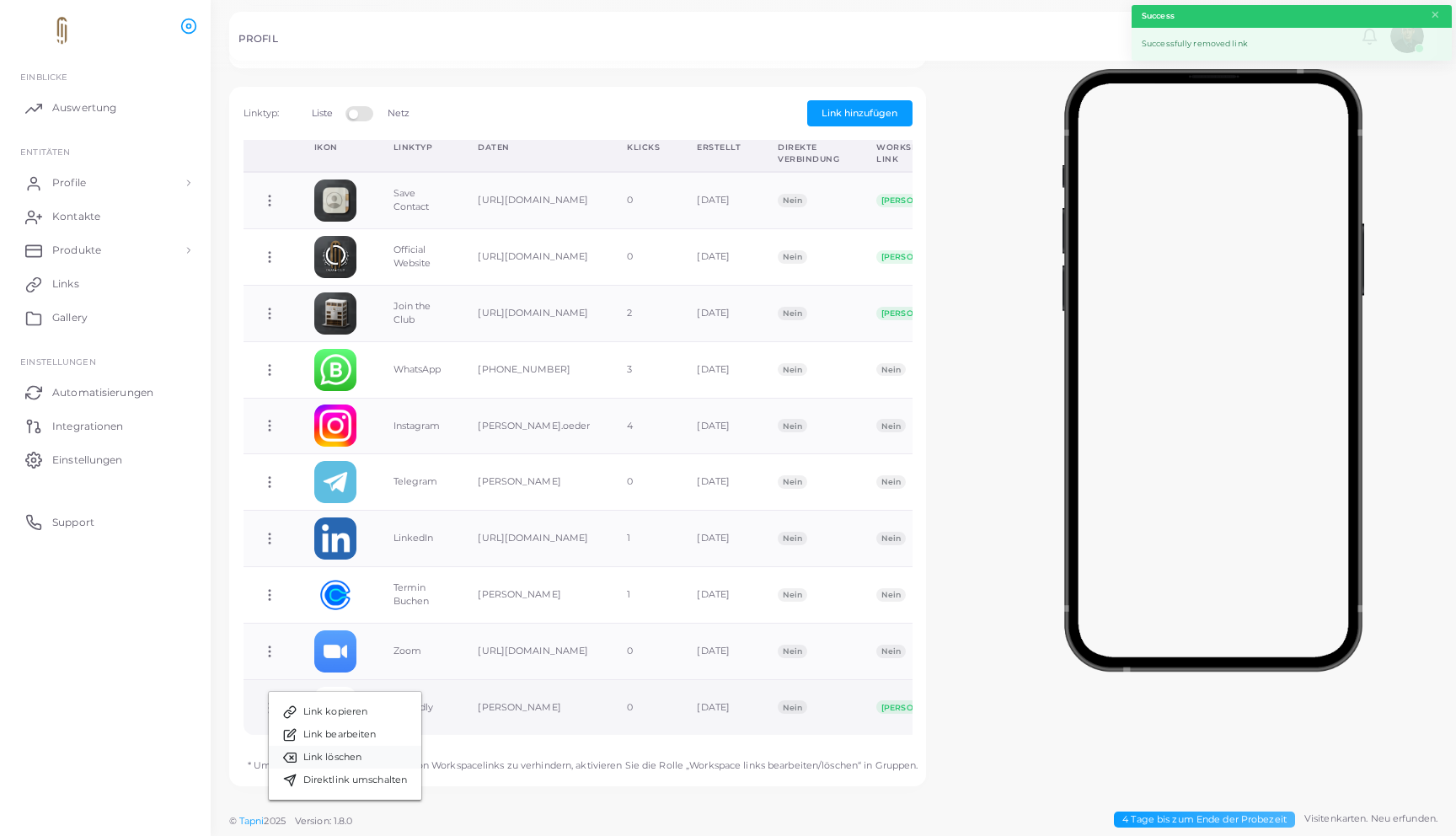
click at [375, 748] on link "Link löschen" at bounding box center [345, 757] width 153 height 23
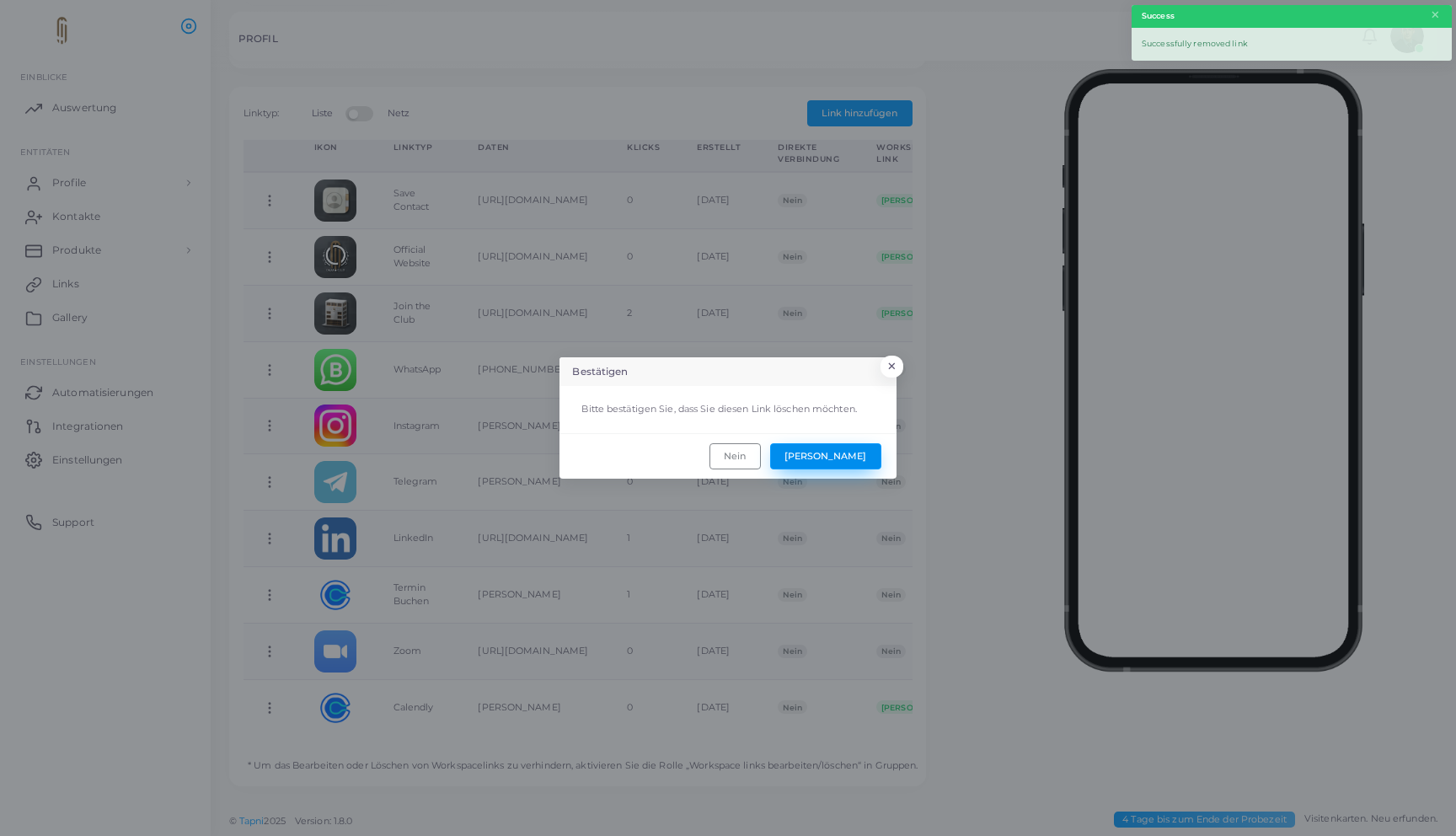
click at [862, 457] on button "[PERSON_NAME]" at bounding box center [825, 456] width 111 height 25
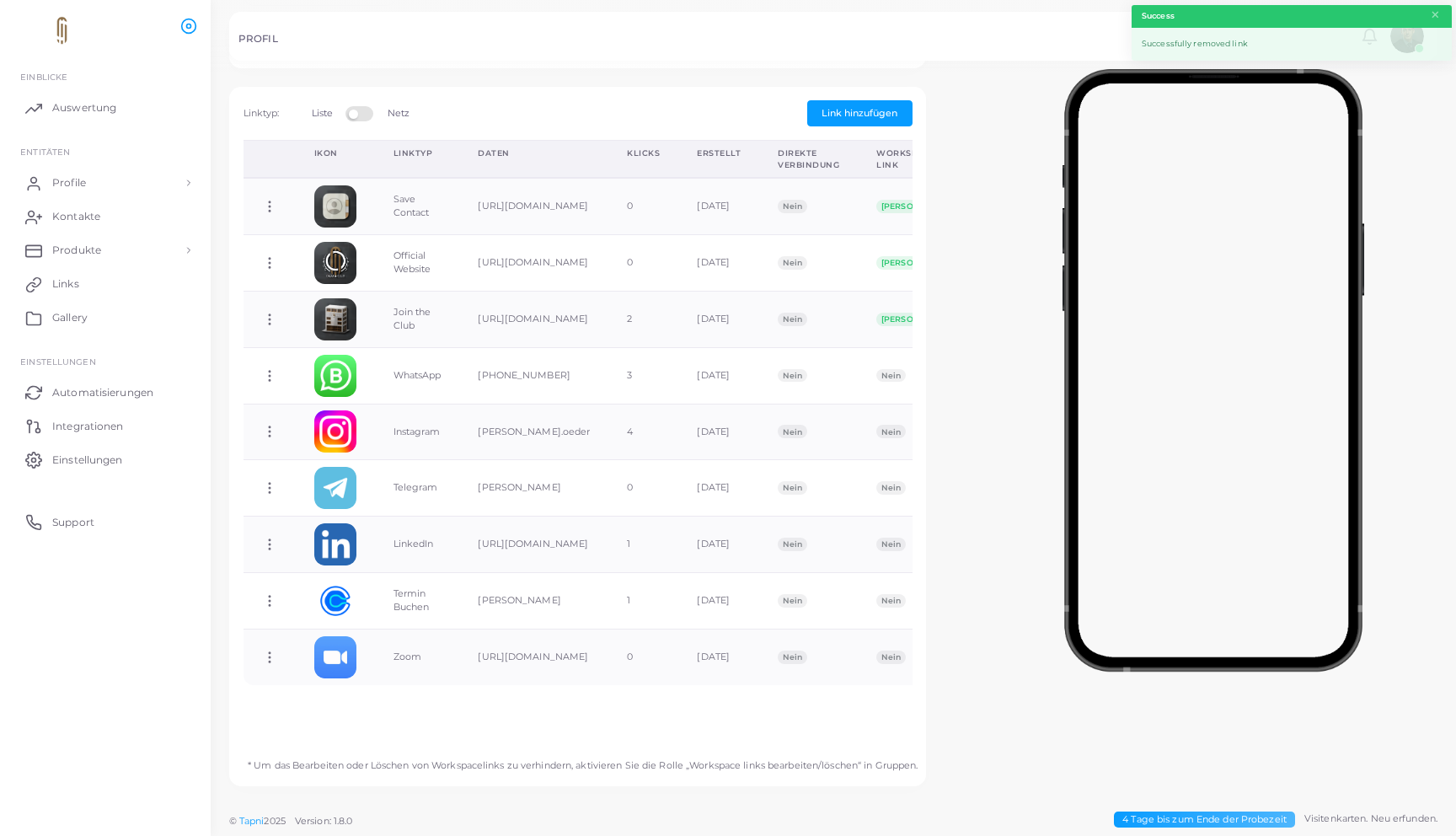
scroll to position [0, 0]
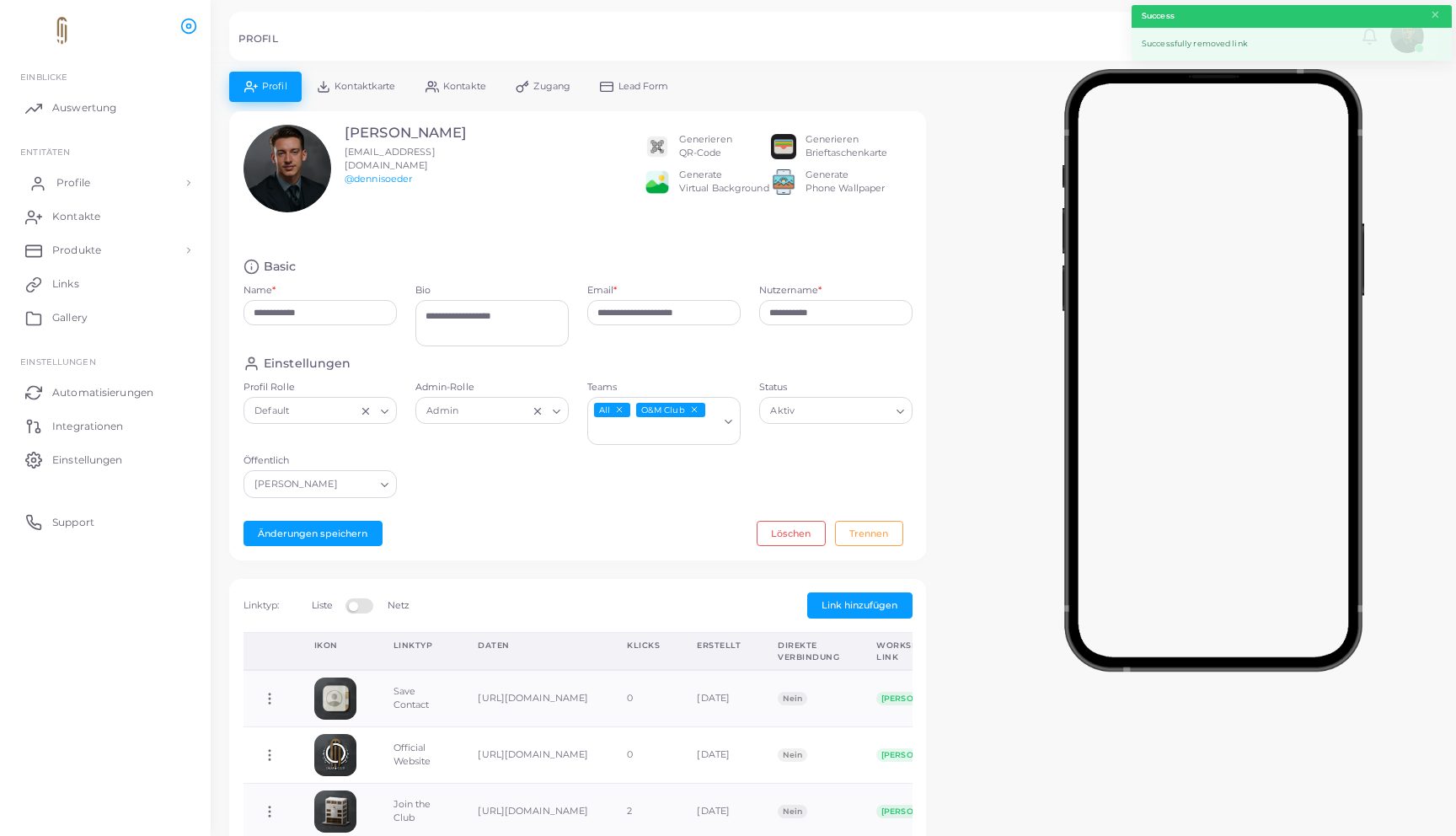
click at [78, 182] on span "Profile" at bounding box center [73, 182] width 33 height 15
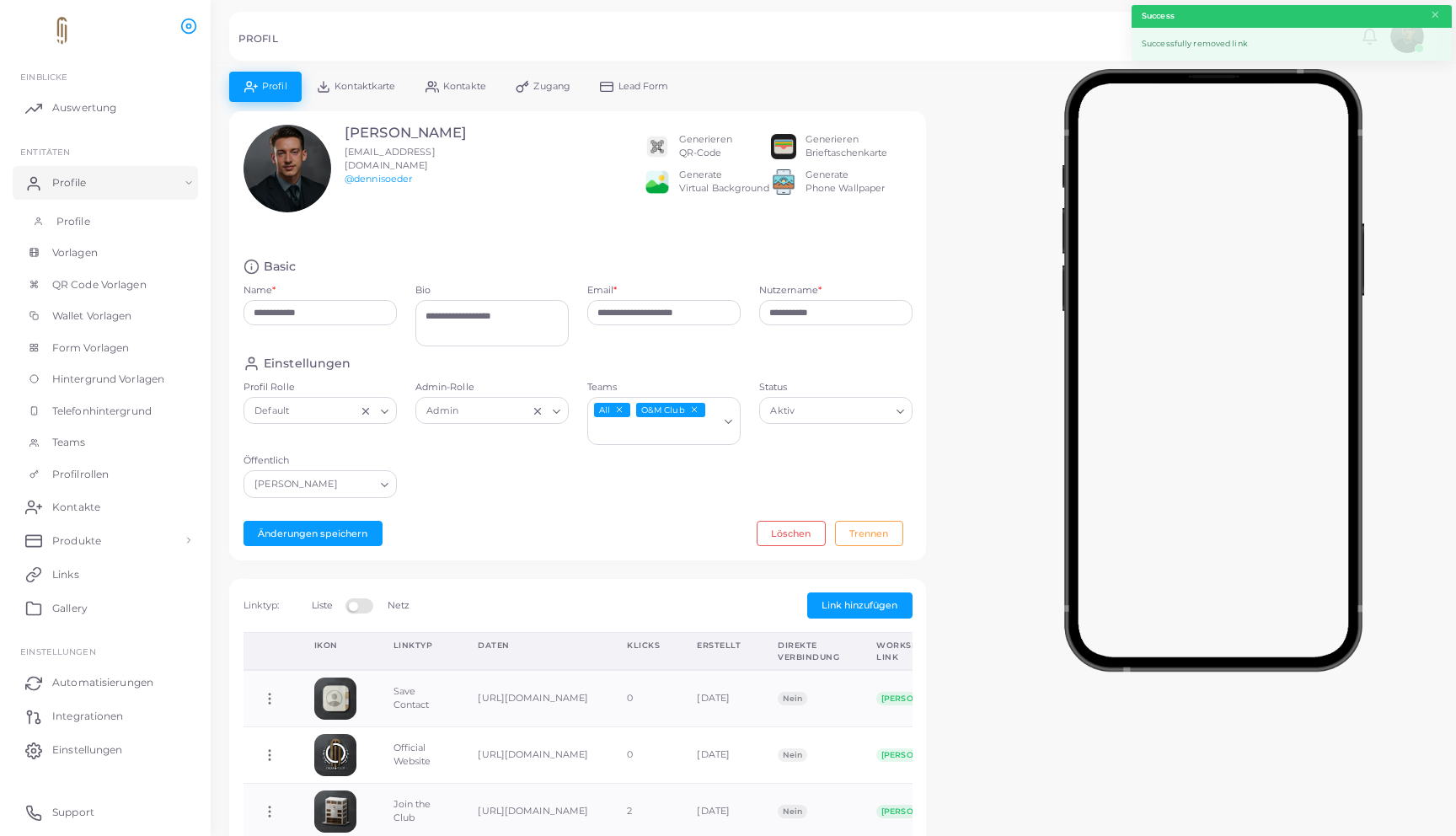
click at [78, 216] on span "Profile" at bounding box center [73, 222] width 33 height 15
